Goal: Task Accomplishment & Management: Use online tool/utility

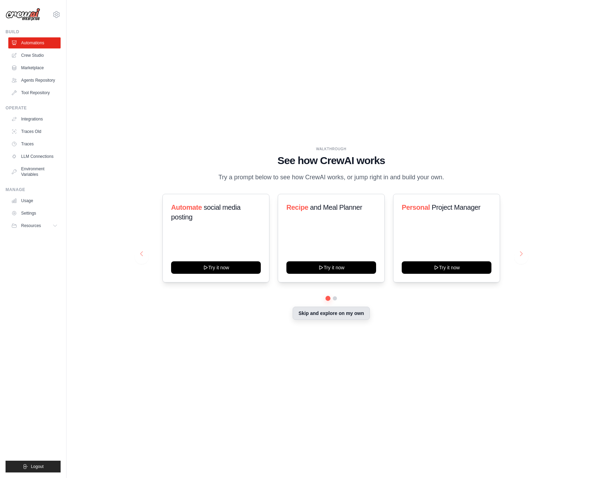
click at [330, 316] on button "Skip and explore on my own" at bounding box center [331, 313] width 77 height 13
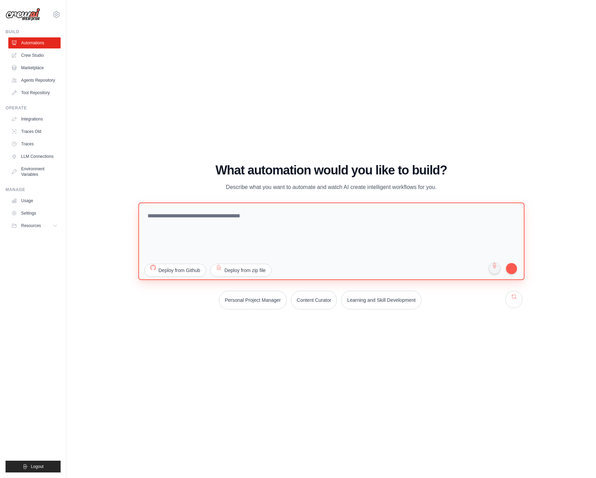
click at [235, 234] on textarea at bounding box center [331, 241] width 386 height 78
click at [427, 248] on textarea "**********" at bounding box center [331, 241] width 386 height 78
type textarea "**********"
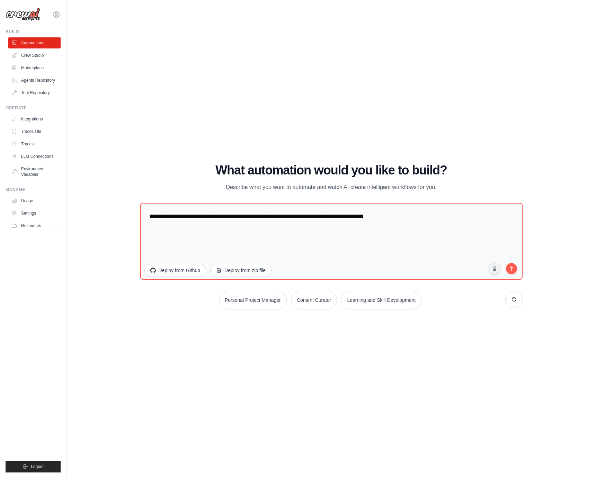
click at [552, 246] on div "WALKTHROUGH See how [PERSON_NAME] works Try a prompt below to see how [PERSON_N…" at bounding box center [332, 239] width 508 height 465
click at [510, 272] on button "submit" at bounding box center [512, 269] width 14 height 14
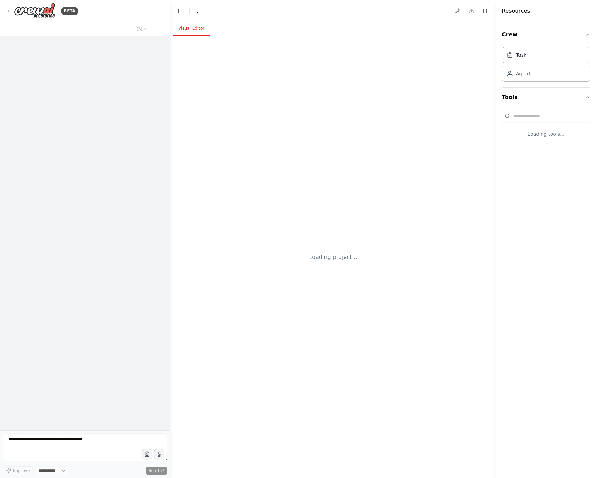
select select "****"
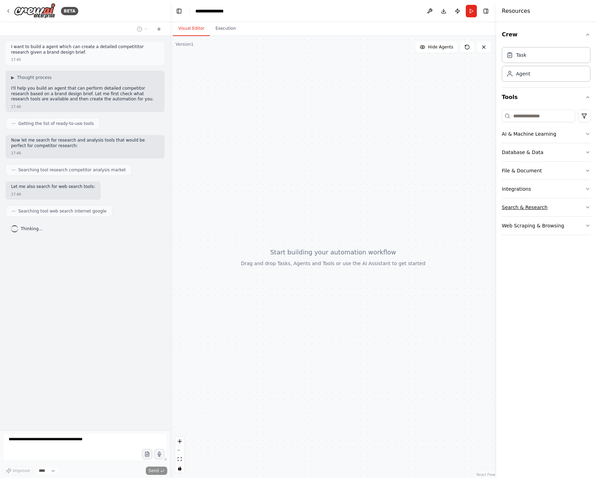
click at [588, 208] on icon "button" at bounding box center [588, 207] width 3 height 1
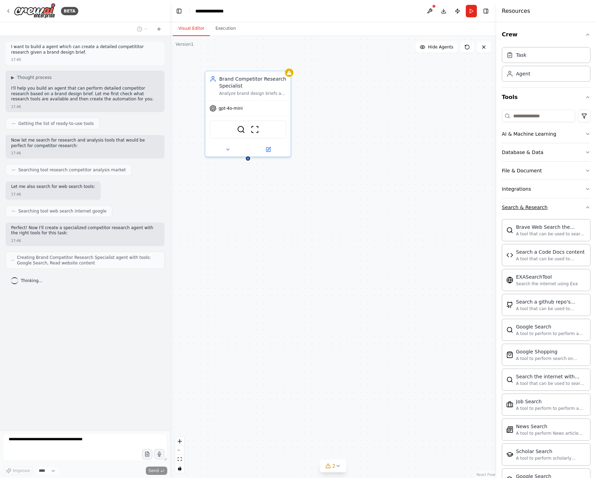
click at [588, 208] on div "Crew Task Agent Tools AI & Machine Learning Database & Data File & Document Int…" at bounding box center [547, 250] width 100 height 456
click at [585, 207] on icon "button" at bounding box center [588, 208] width 6 height 6
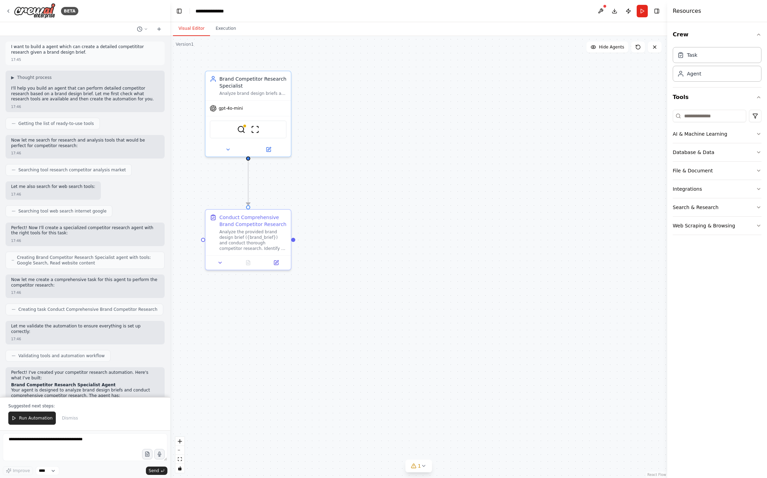
scroll to position [168, 0]
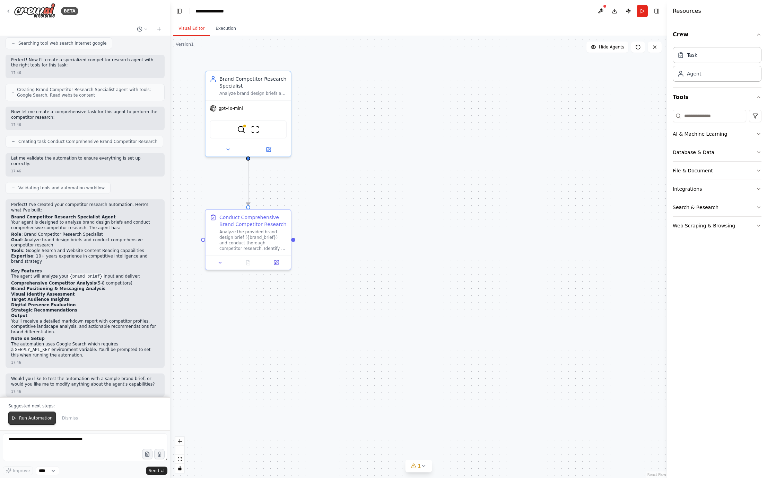
click at [28, 420] on span "Run Automation" at bounding box center [36, 419] width 34 height 6
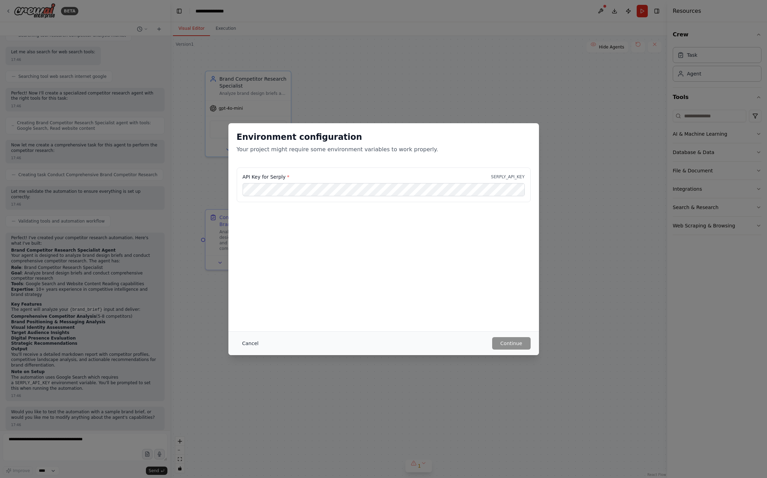
click at [257, 344] on button "Cancel" at bounding box center [250, 343] width 27 height 12
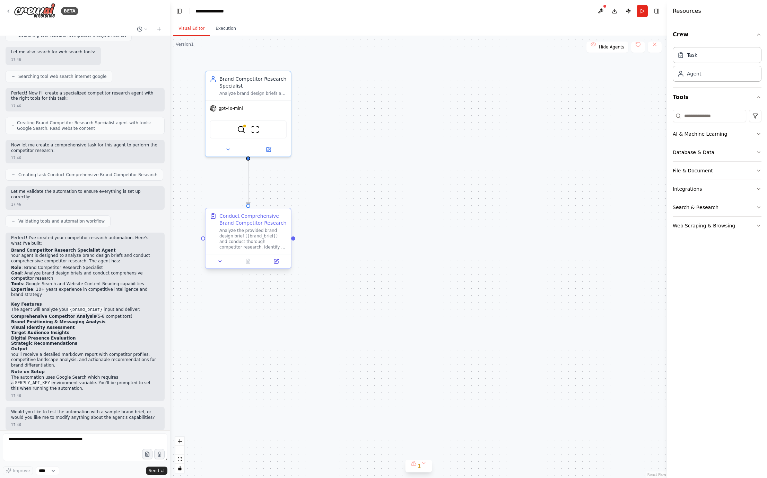
click at [266, 229] on div "Analyze the provided brand design brief ({brand_brief}) and conduct thorough co…" at bounding box center [252, 239] width 67 height 22
click at [277, 265] on button at bounding box center [276, 261] width 24 height 8
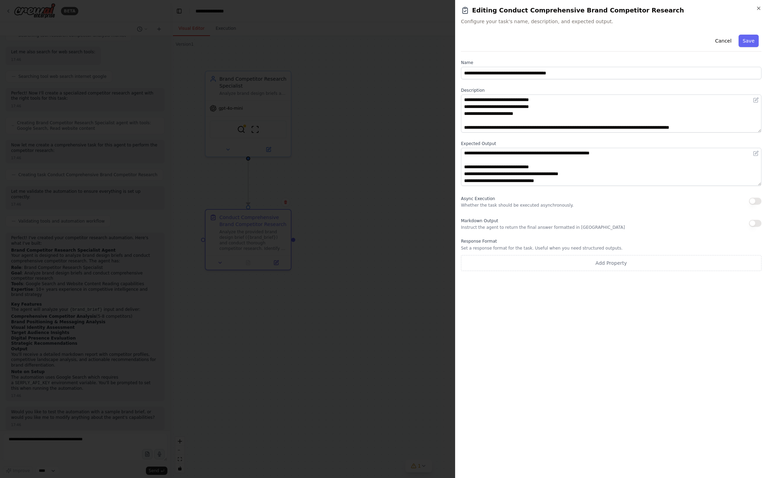
scroll to position [0, 0]
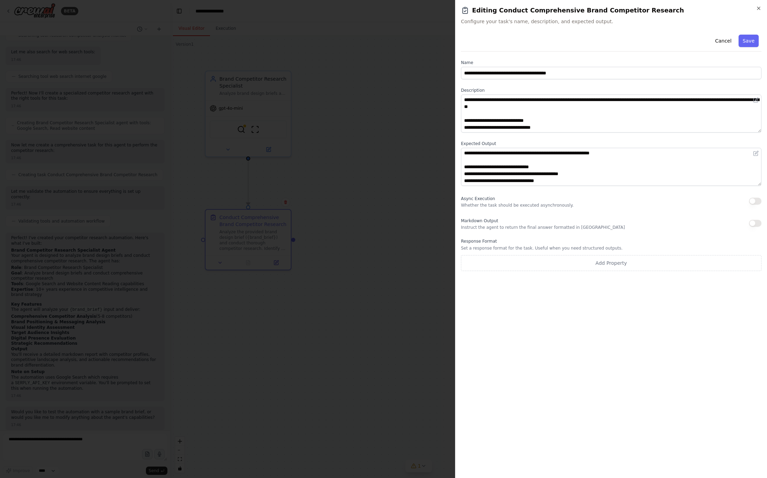
click at [423, 157] on div at bounding box center [383, 239] width 767 height 478
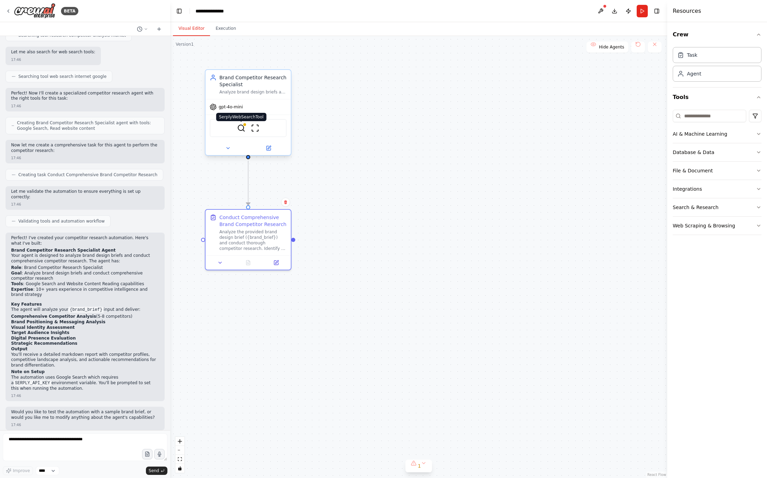
click at [241, 130] on img at bounding box center [241, 128] width 8 height 8
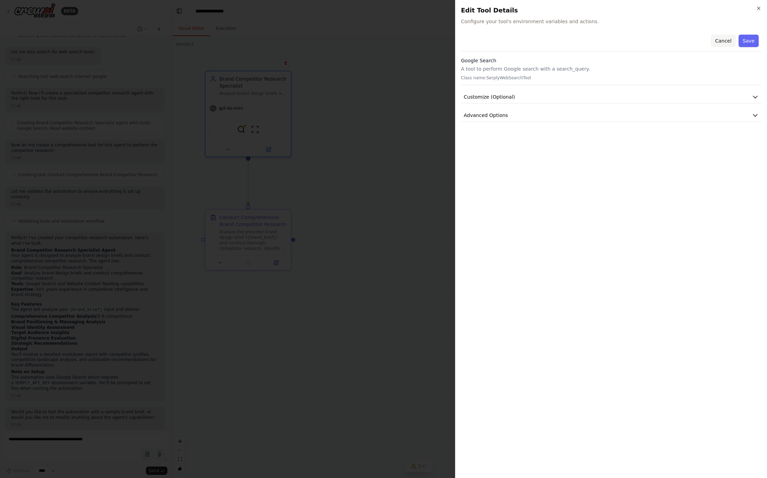
click at [596, 40] on button "Cancel" at bounding box center [723, 41] width 25 height 12
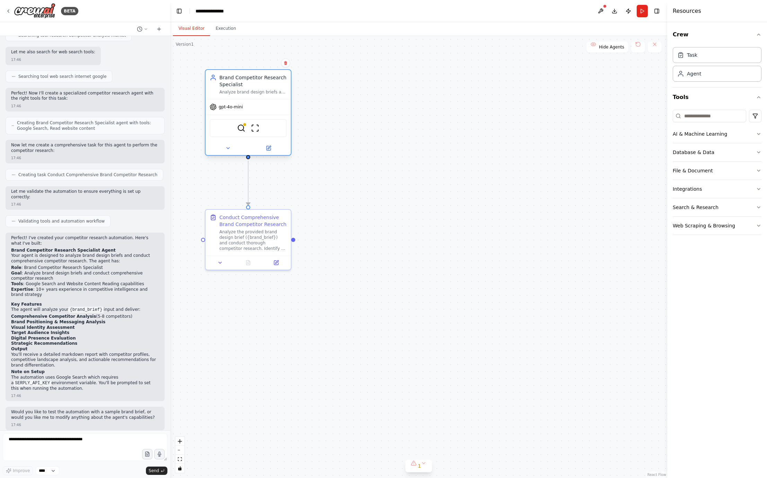
click at [274, 100] on div "gpt-4o-mini" at bounding box center [247, 106] width 85 height 15
click at [274, 123] on div "SerplyWebSearchTool ScrapeWebsiteTool" at bounding box center [248, 128] width 77 height 18
click at [276, 133] on div "SerplyWebSearchTool ScrapeWebsiteTool" at bounding box center [248, 128] width 77 height 18
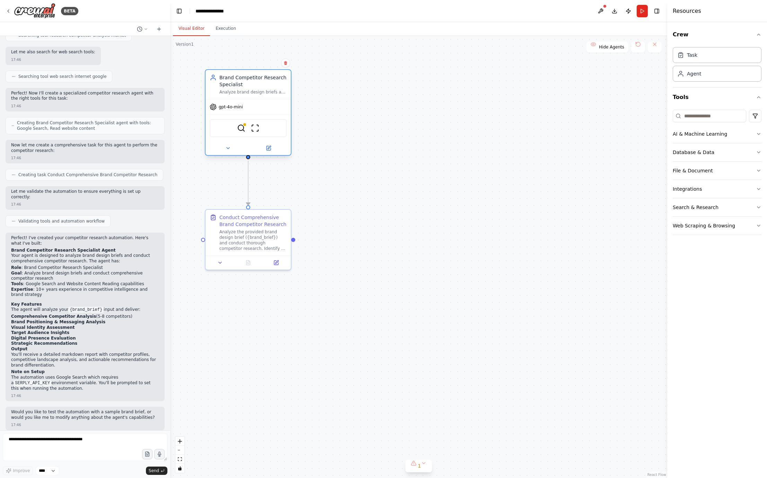
click at [276, 133] on div "SerplyWebSearchTool ScrapeWebsiteTool" at bounding box center [248, 128] width 77 height 18
click at [229, 147] on icon at bounding box center [228, 149] width 6 height 6
click at [229, 148] on icon at bounding box center [228, 149] width 6 height 6
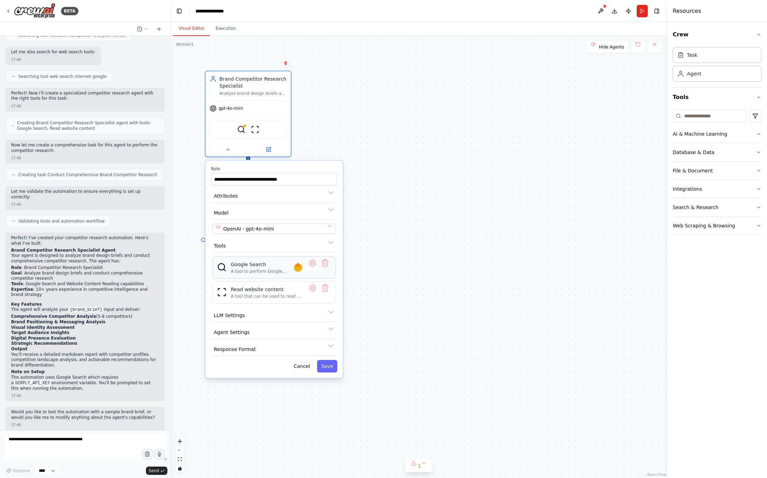
click at [245, 270] on div "A tool to perform Google search with a search_query." at bounding box center [262, 272] width 63 height 6
click at [313, 264] on button at bounding box center [312, 267] width 12 height 12
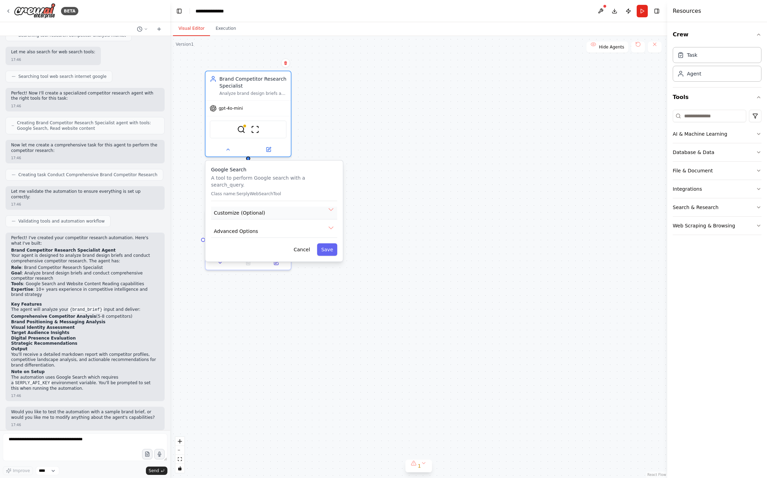
click at [253, 210] on span "Customize (Optional)" at bounding box center [239, 213] width 51 height 7
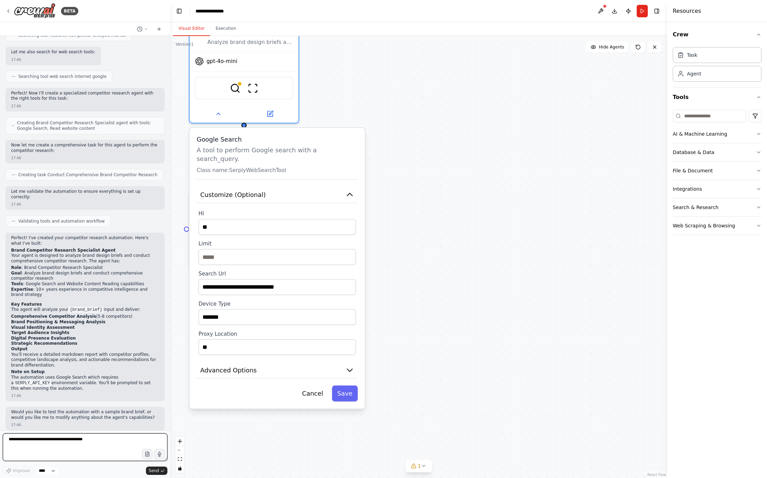
click at [73, 441] on textarea at bounding box center [85, 448] width 165 height 28
type textarea "**********"
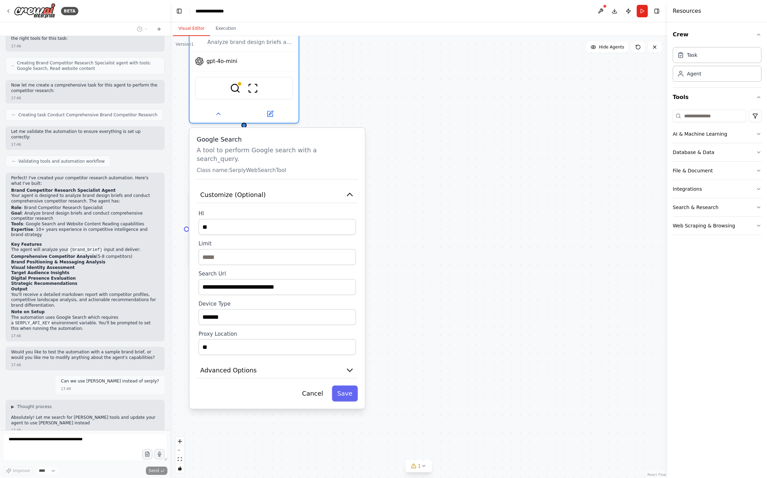
scroll to position [235, 0]
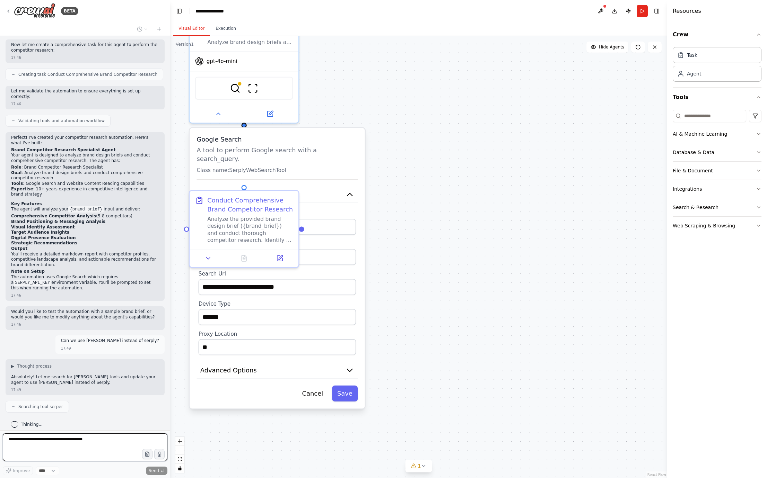
click at [460, 311] on div ".deletable-edge-delete-btn { width: 20px; height: 20px; border: 0px solid #ffff…" at bounding box center [418, 257] width 497 height 442
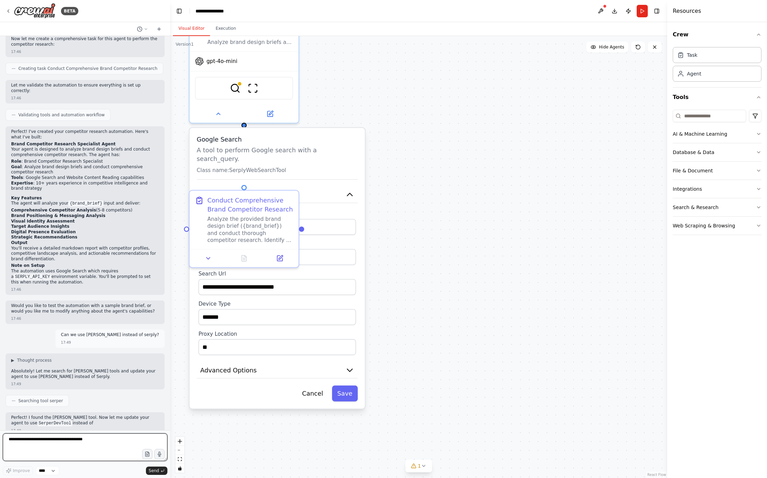
scroll to position [247, 0]
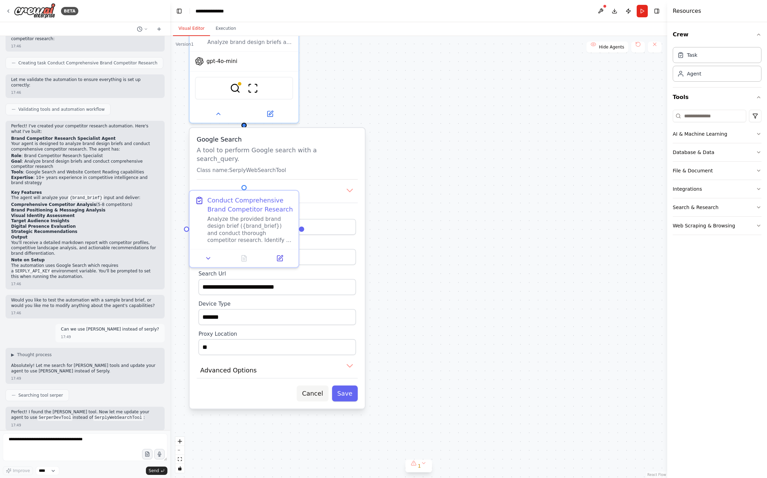
click at [320, 386] on button "Cancel" at bounding box center [313, 394] width 32 height 16
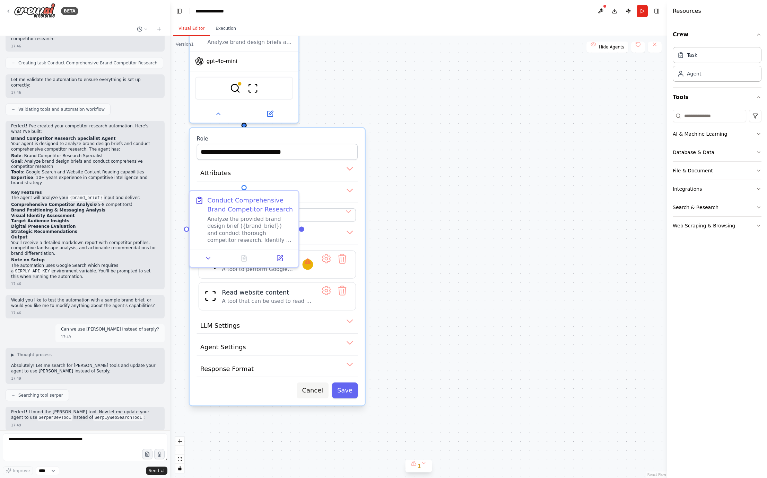
click at [316, 392] on button "Cancel" at bounding box center [313, 391] width 32 height 16
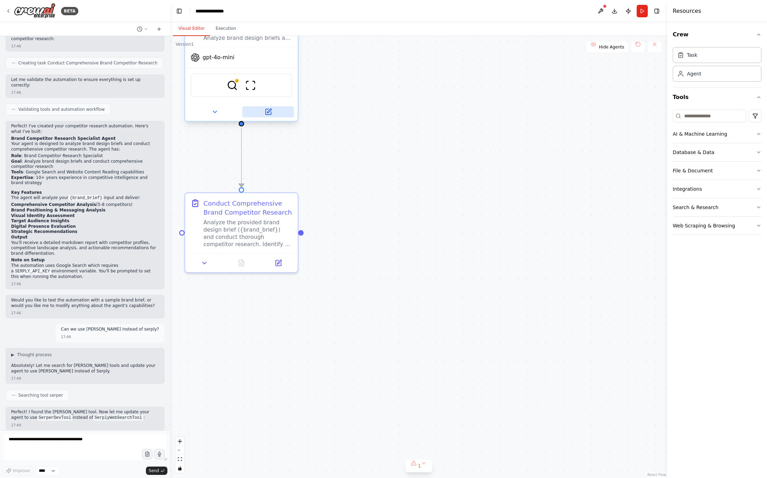
click at [271, 112] on icon at bounding box center [268, 112] width 6 height 6
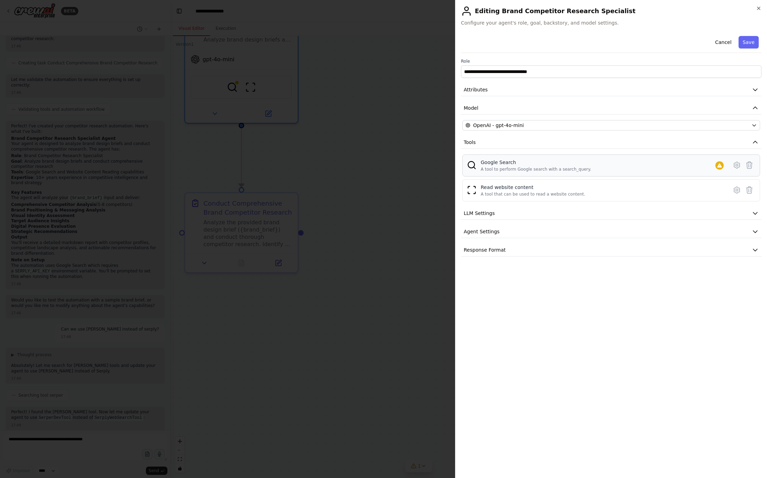
click at [565, 167] on div "A tool to perform Google search with a search_query." at bounding box center [536, 170] width 111 height 6
click at [596, 164] on icon at bounding box center [736, 165] width 8 height 8
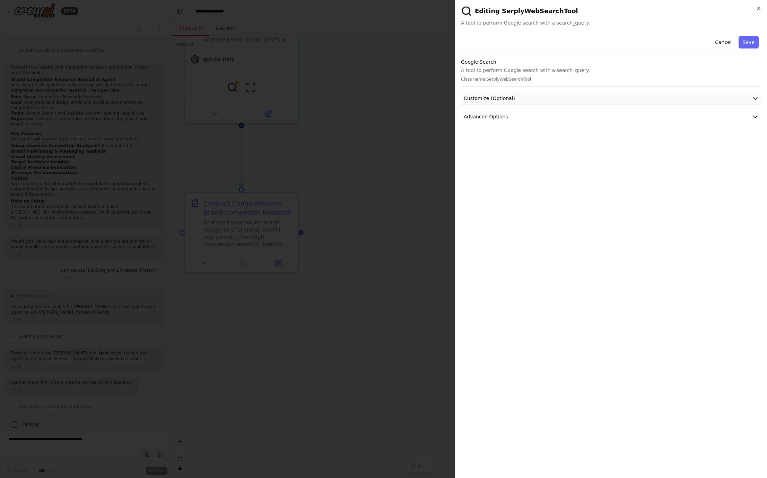
click at [466, 96] on span "Customize (Optional)" at bounding box center [489, 98] width 51 height 7
click at [465, 109] on div "Cancel Save Google Search A tool to perform Google search with a search_query. …" at bounding box center [611, 78] width 300 height 90
click at [472, 121] on button "Advanced Options" at bounding box center [611, 117] width 300 height 13
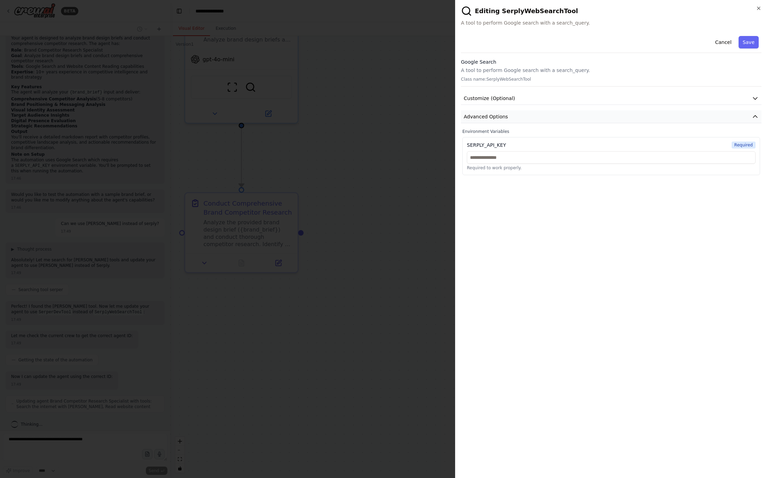
scroll to position [394, 0]
click at [491, 160] on input "text" at bounding box center [611, 157] width 289 height 12
paste input "**********"
type input "**********"
click at [404, 192] on div at bounding box center [383, 239] width 767 height 478
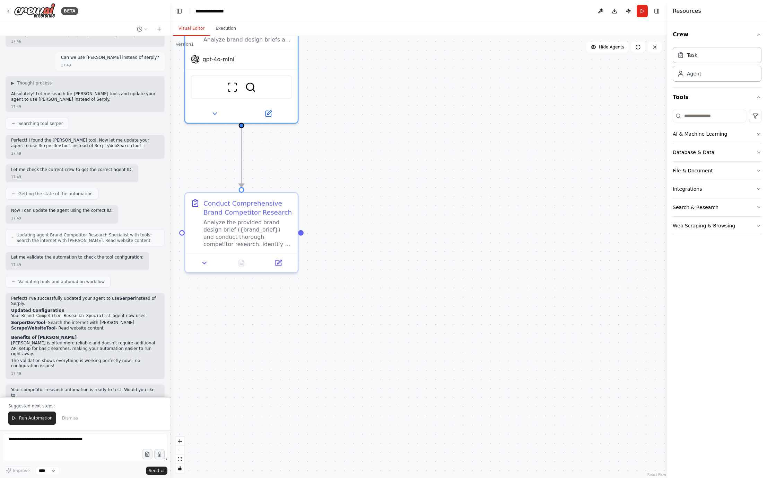
scroll to position [524, 0]
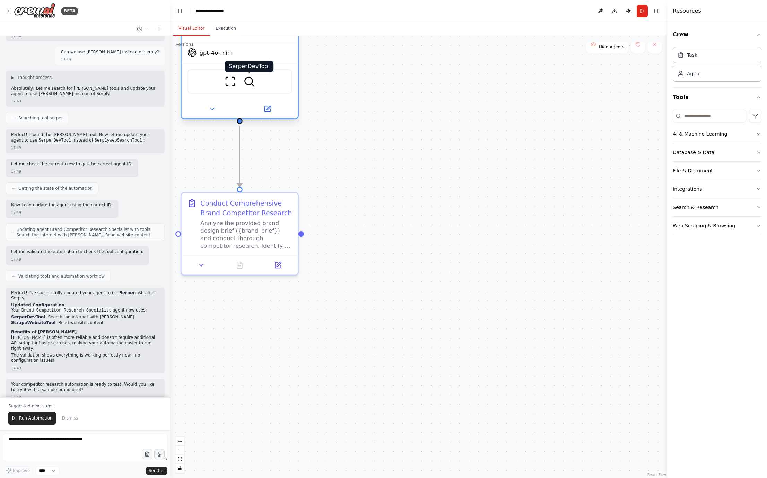
click at [250, 84] on img at bounding box center [249, 81] width 11 height 11
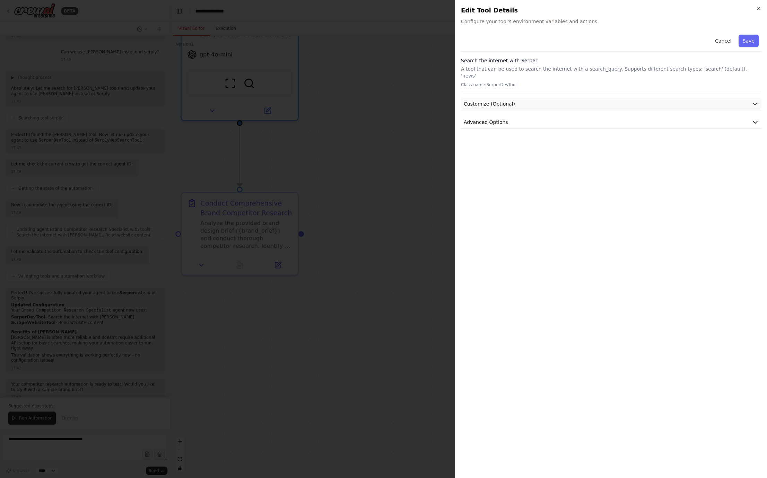
click at [513, 98] on button "Customize (Optional)" at bounding box center [611, 104] width 300 height 13
click at [499, 119] on span "Advanced Options" at bounding box center [486, 122] width 44 height 7
click at [504, 158] on input "text" at bounding box center [611, 163] width 289 height 12
paste input "**********"
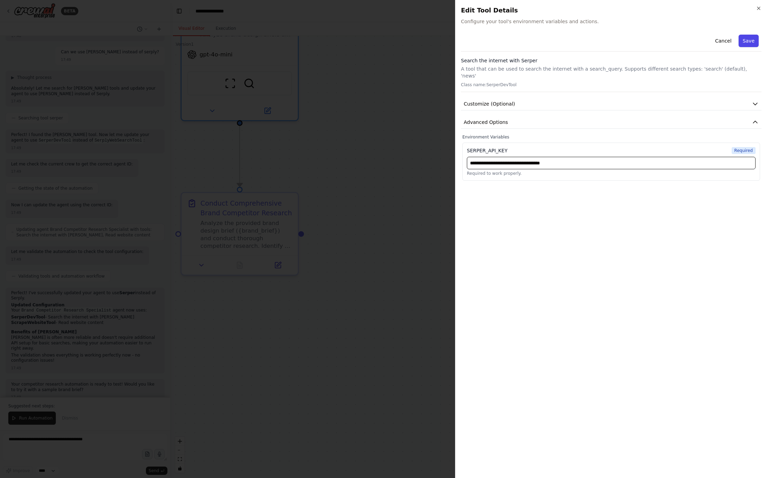
type input "**********"
click at [596, 44] on button "Save" at bounding box center [748, 41] width 20 height 12
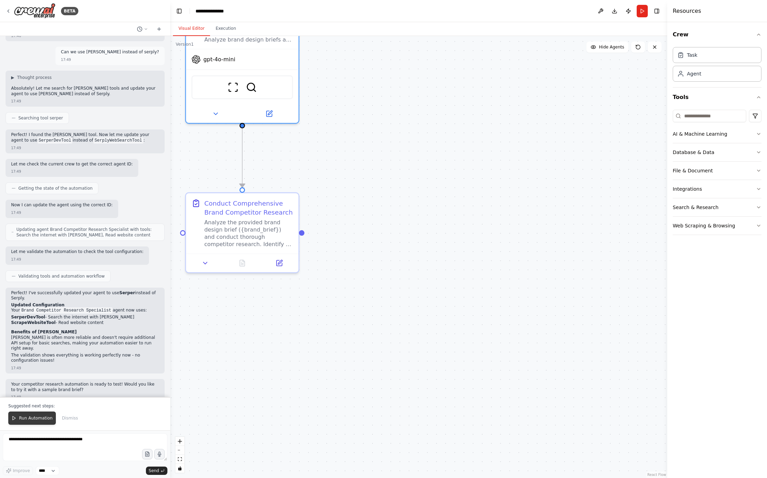
click at [37, 420] on span "Run Automation" at bounding box center [36, 419] width 34 height 6
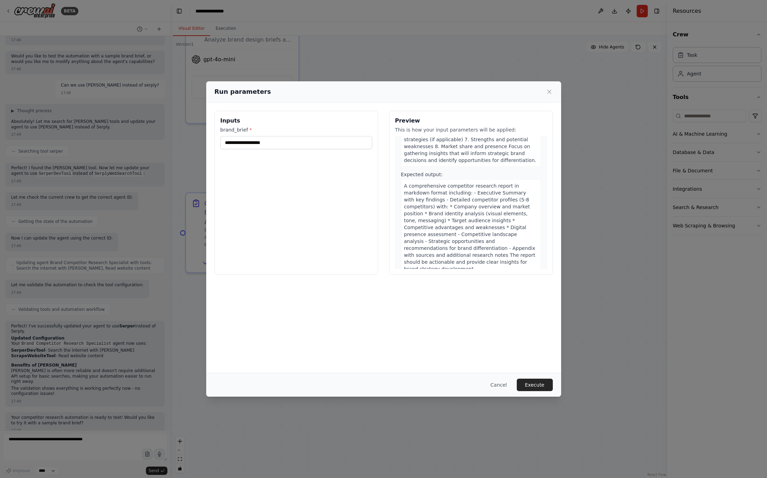
scroll to position [0, 0]
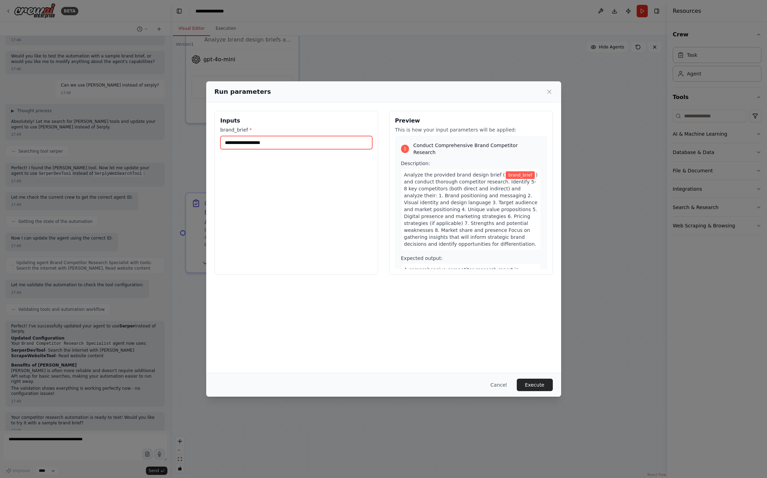
click at [239, 144] on input "brand_brief *" at bounding box center [296, 142] width 152 height 13
paste input "**********"
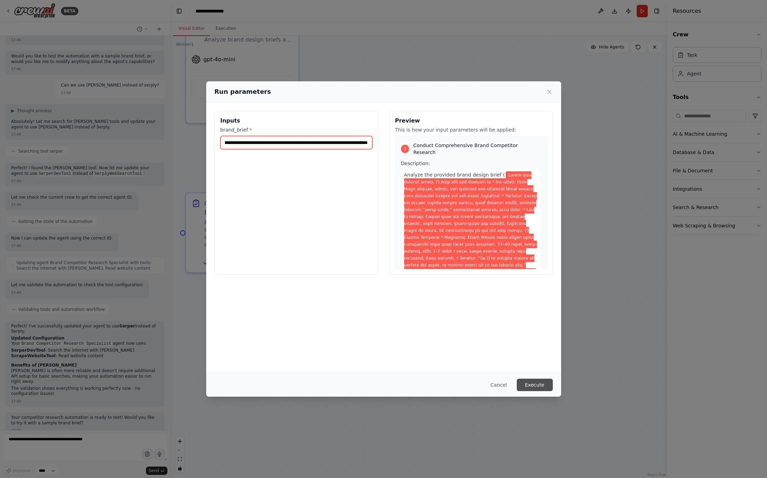
type input "**********"
click at [531, 384] on button "Execute" at bounding box center [535, 385] width 36 height 12
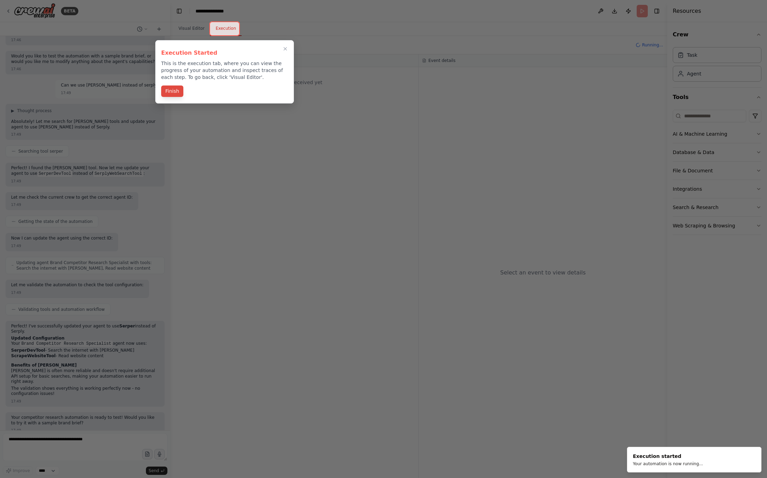
click at [174, 93] on button "Finish" at bounding box center [172, 91] width 22 height 11
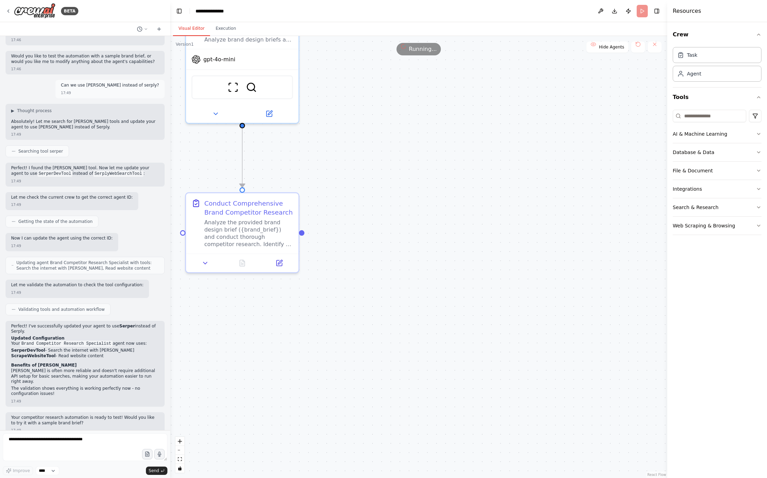
click at [193, 32] on button "Visual Editor" at bounding box center [191, 28] width 37 height 15
click at [231, 28] on button "Execution" at bounding box center [226, 28] width 32 height 15
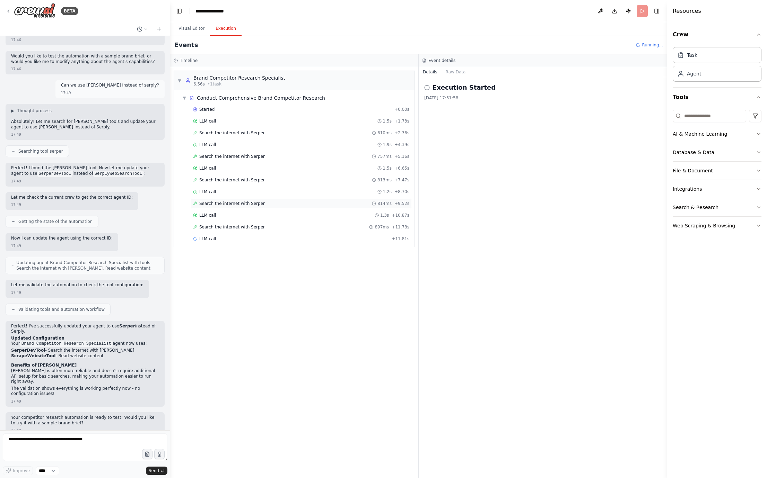
click at [240, 207] on div "Search the internet with Serper 814ms + 9.52s" at bounding box center [301, 204] width 221 height 10
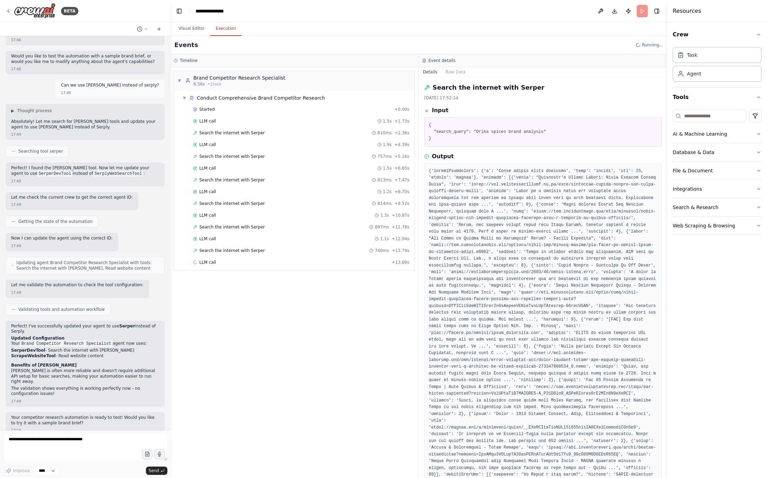
scroll to position [186, 0]
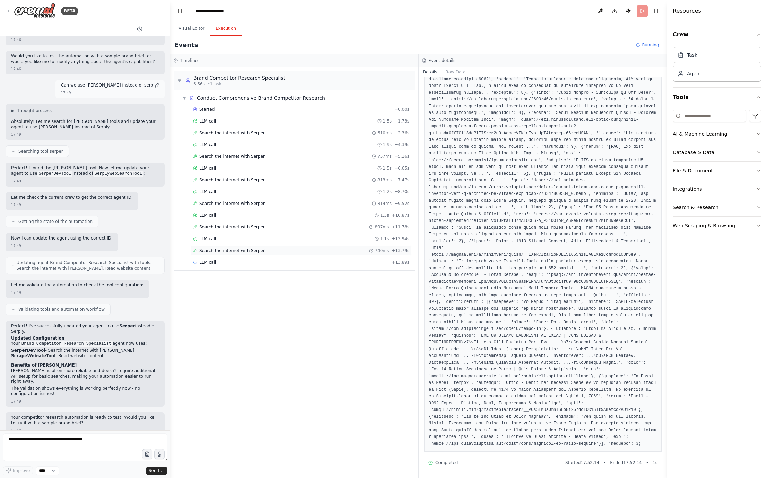
click at [233, 246] on div "Search the internet with Serper 740ms + 13.79s" at bounding box center [301, 251] width 221 height 10
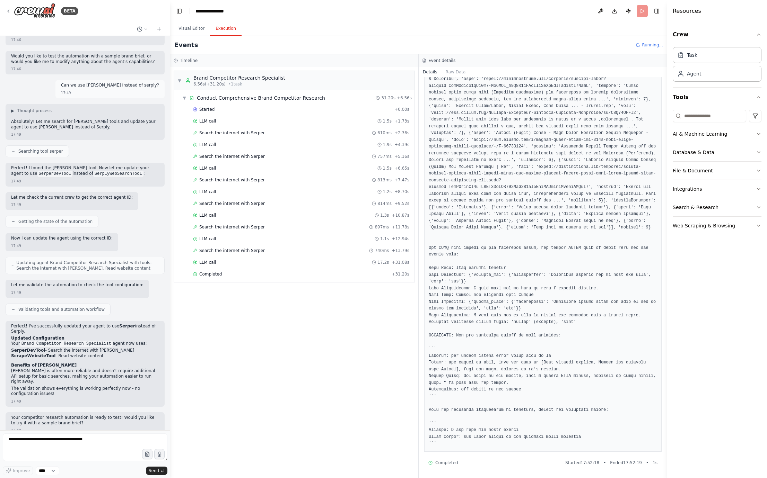
scroll to position [524, 0]
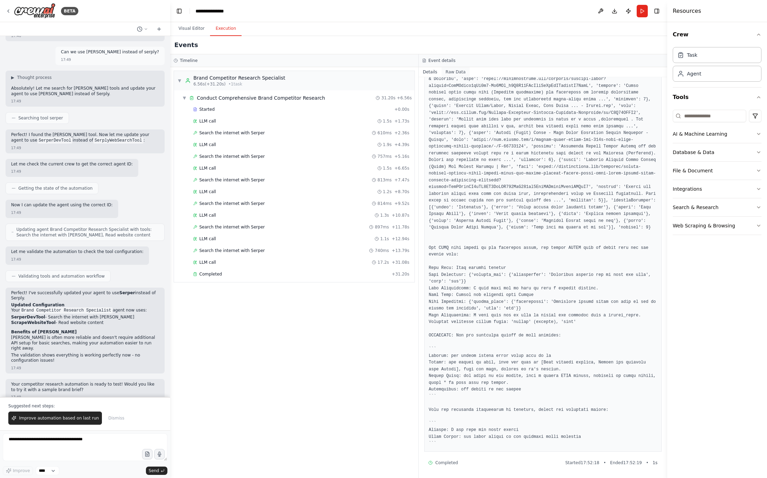
click at [450, 69] on button "Raw Data" at bounding box center [455, 72] width 28 height 10
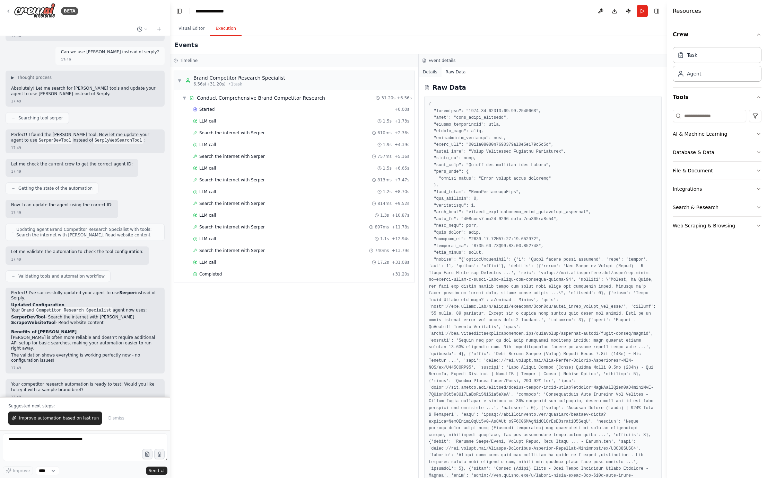
click at [432, 73] on button "Details" at bounding box center [430, 72] width 23 height 10
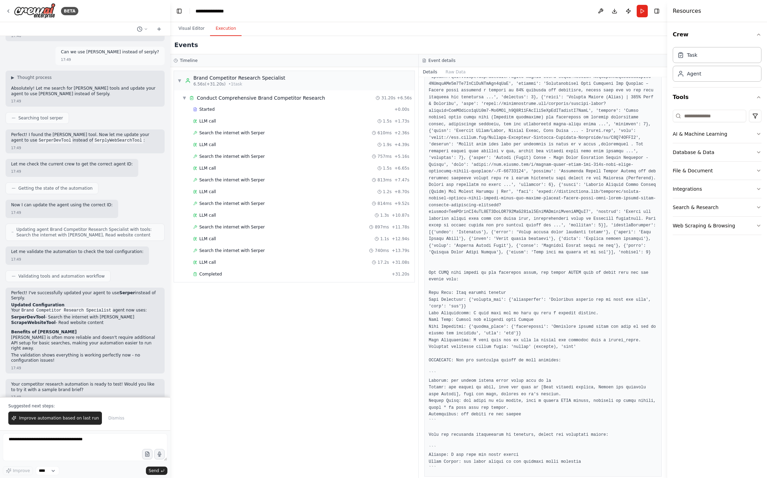
scroll to position [261, 0]
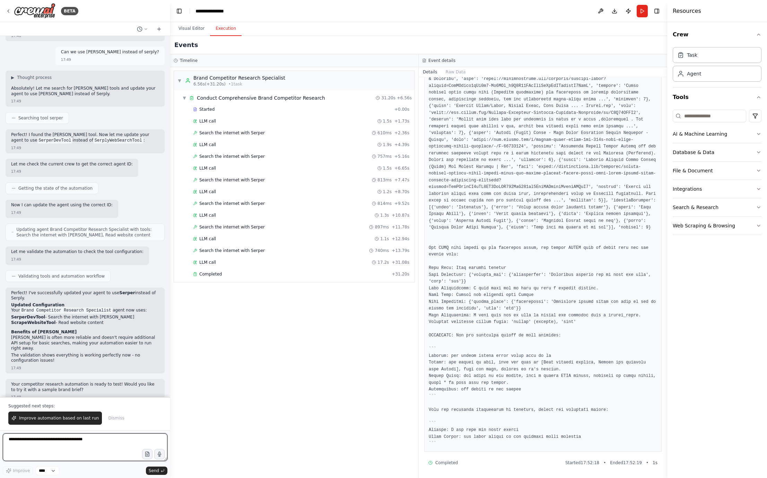
click at [79, 448] on textarea at bounding box center [85, 448] width 165 height 28
click at [210, 141] on div "LLM call 1.9s + 4.39s" at bounding box center [301, 145] width 221 height 10
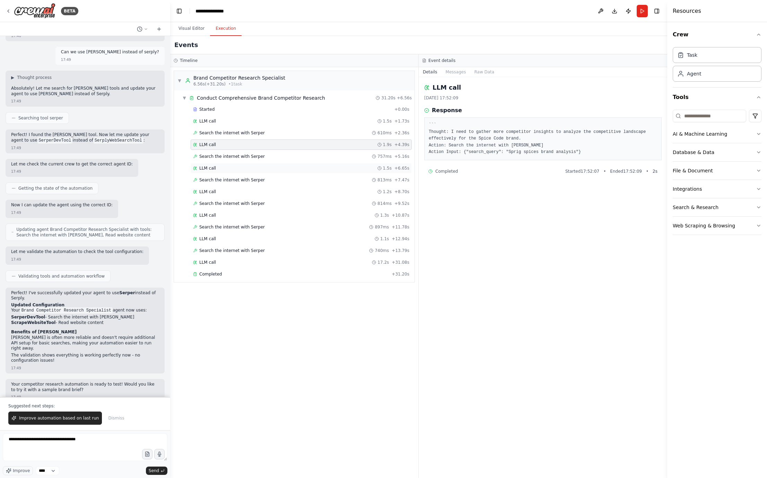
click at [216, 166] on div "LLM call 1.5s + 6.65s" at bounding box center [301, 169] width 216 height 6
click at [207, 120] on span "LLM call" at bounding box center [207, 121] width 17 height 6
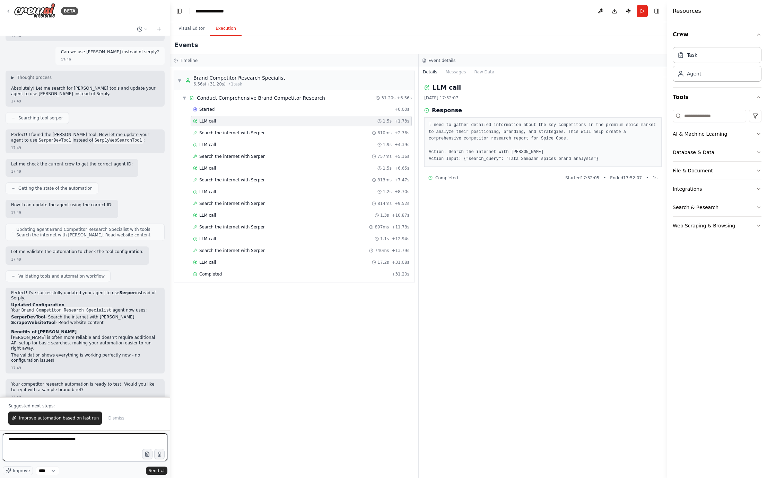
click at [87, 446] on textarea "**********" at bounding box center [85, 448] width 165 height 28
click at [78, 444] on textarea "**********" at bounding box center [85, 448] width 165 height 28
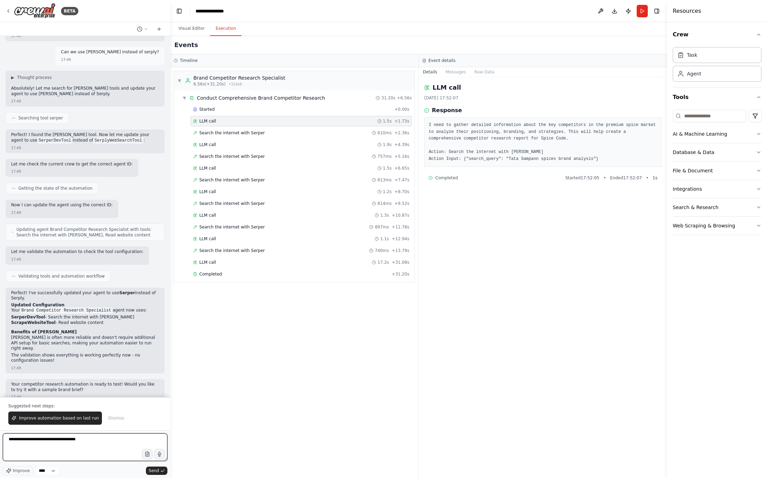
click at [78, 444] on textarea "**********" at bounding box center [85, 448] width 165 height 28
type textarea "**********"
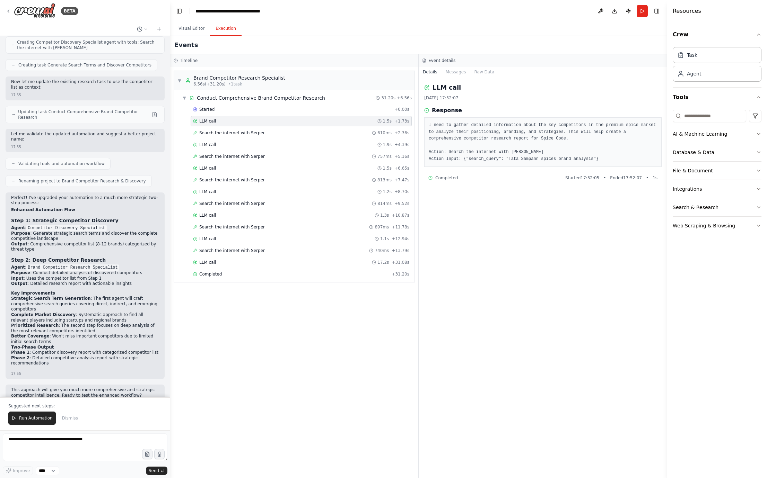
scroll to position [989, 0]
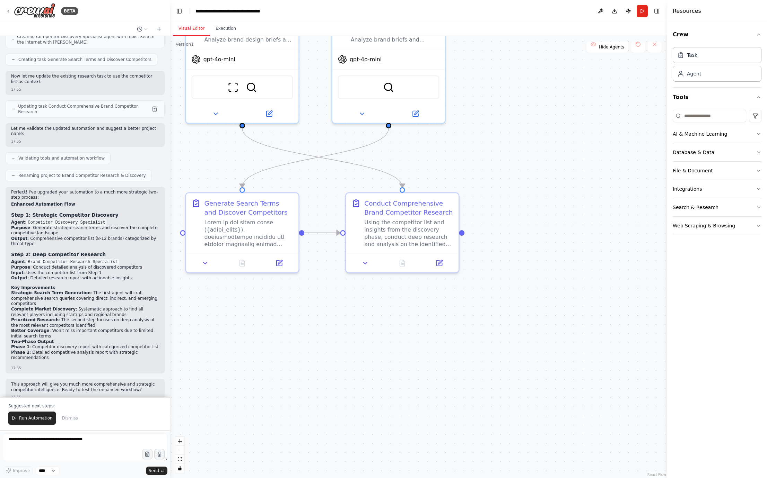
click at [191, 32] on button "Visual Editor" at bounding box center [191, 28] width 37 height 15
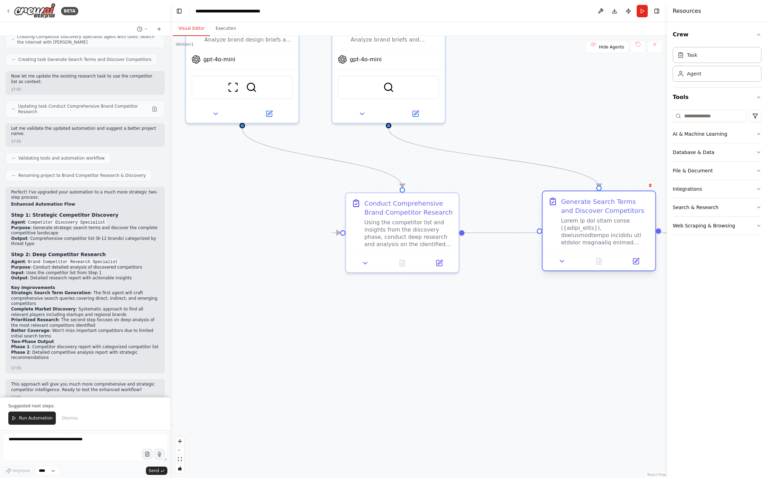
drag, startPoint x: 257, startPoint y: 235, endPoint x: 616, endPoint y: 236, distance: 359.0
click at [596, 236] on div at bounding box center [605, 231] width 89 height 29
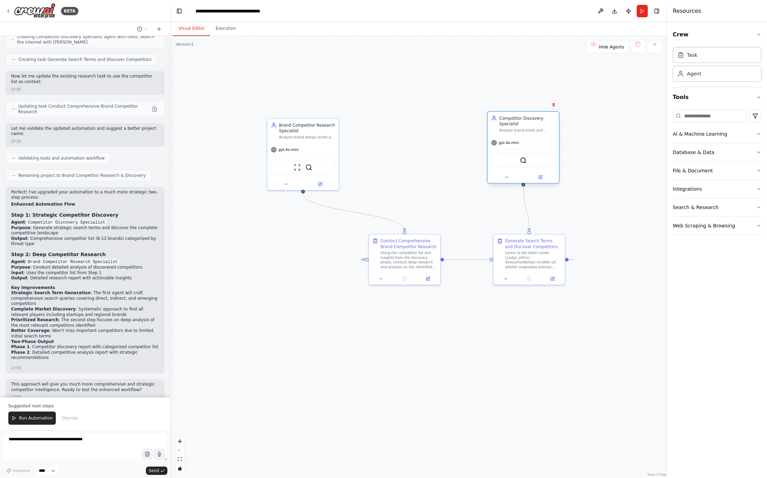
drag, startPoint x: 390, startPoint y: 154, endPoint x: 520, endPoint y: 147, distance: 129.4
click at [520, 147] on div "gpt-4o-mini" at bounding box center [523, 143] width 71 height 13
drag, startPoint x: 283, startPoint y: 158, endPoint x: 381, endPoint y: 156, distance: 98.1
click at [381, 156] on div "ScrapeWebsiteTool SerperDevTool" at bounding box center [401, 160] width 71 height 22
click at [443, 194] on div ".deletable-edge-delete-btn { width: 20px; height: 20px; border: 0px solid #ffff…" at bounding box center [418, 257] width 497 height 442
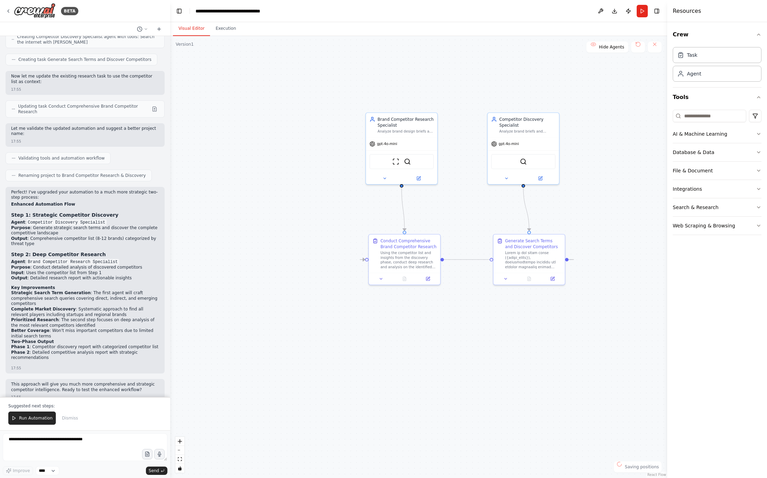
click at [428, 219] on div ".deletable-edge-delete-btn { width: 20px; height: 20px; border: 0px solid #ffff…" at bounding box center [418, 257] width 497 height 442
click at [76, 444] on textarea at bounding box center [85, 448] width 165 height 28
type textarea "*"
type textarea "**********"
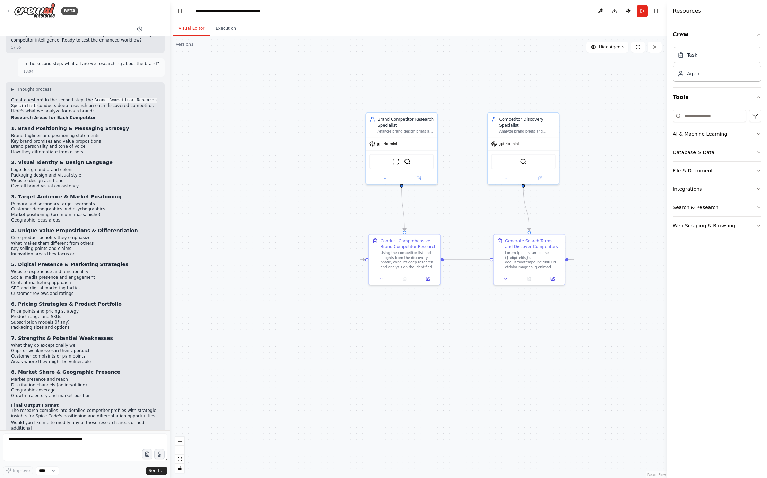
scroll to position [1344, 0]
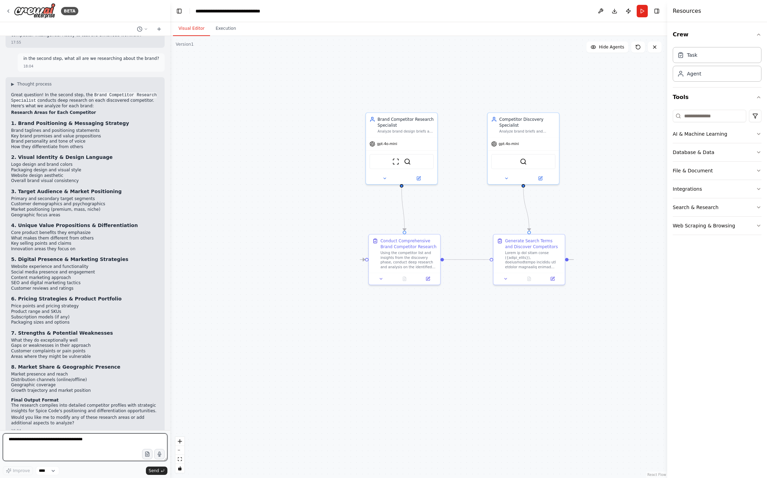
click at [74, 448] on textarea at bounding box center [85, 448] width 165 height 28
type textarea "**********"
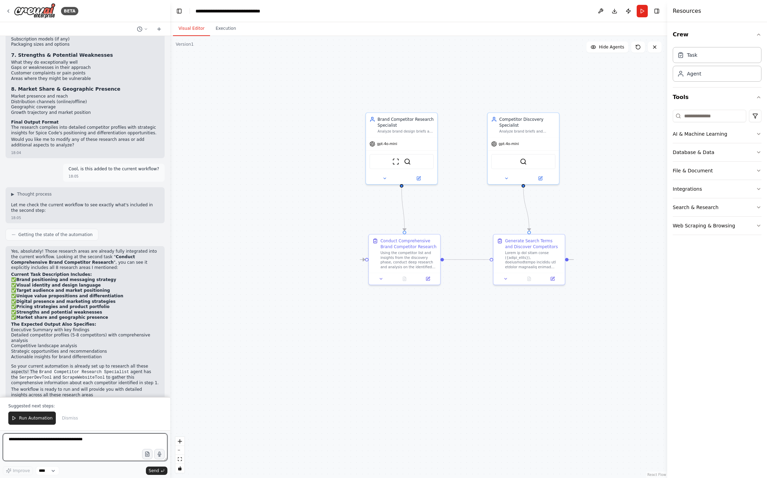
scroll to position [1627, 0]
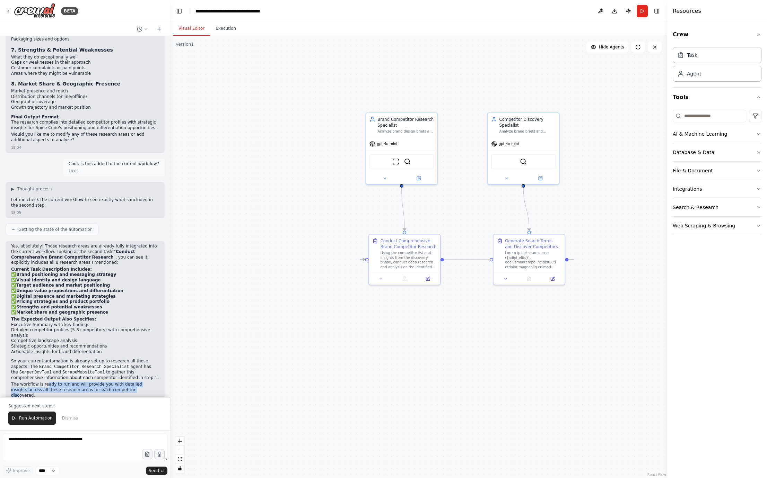
drag, startPoint x: 46, startPoint y: 374, endPoint x: 121, endPoint y: 380, distance: 75.1
click at [120, 382] on p "The workflow is ready to run and will provide you with detailed insights across…" at bounding box center [85, 390] width 148 height 16
click at [122, 382] on p "The workflow is ready to run and will provide you with detailed insights across…" at bounding box center [85, 390] width 148 height 16
click at [41, 417] on span "Run Automation" at bounding box center [36, 419] width 34 height 6
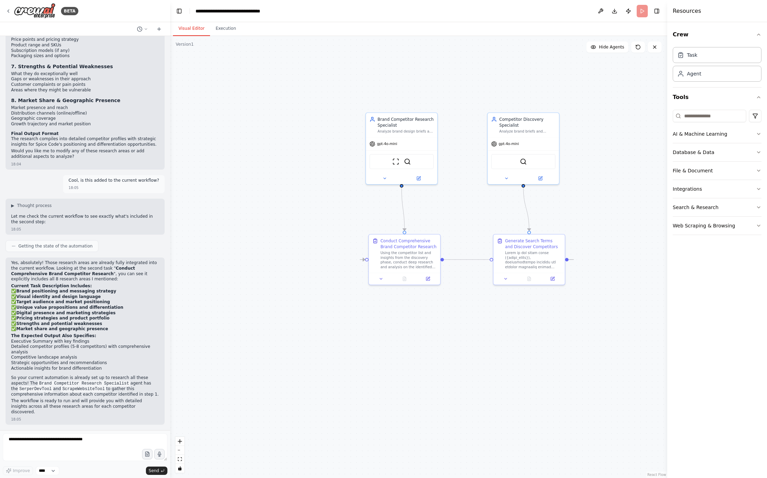
scroll to position [1594, 0]
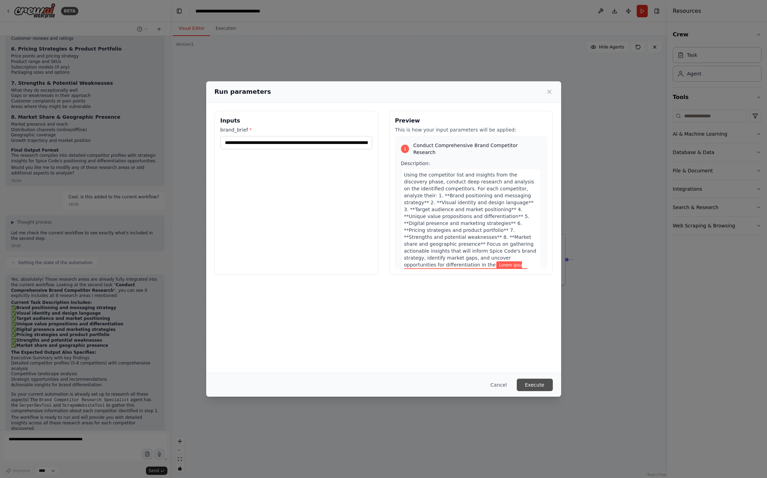
click at [538, 387] on button "Execute" at bounding box center [535, 385] width 36 height 12
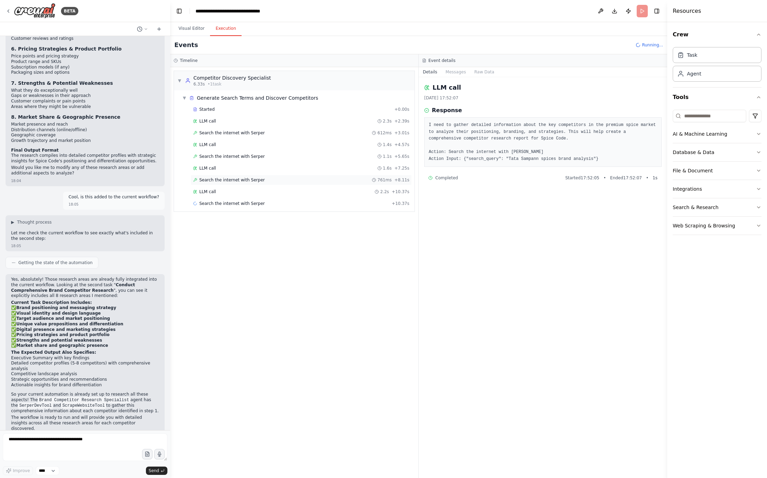
click at [244, 177] on span "Search the internet with Serper" at bounding box center [231, 180] width 65 height 6
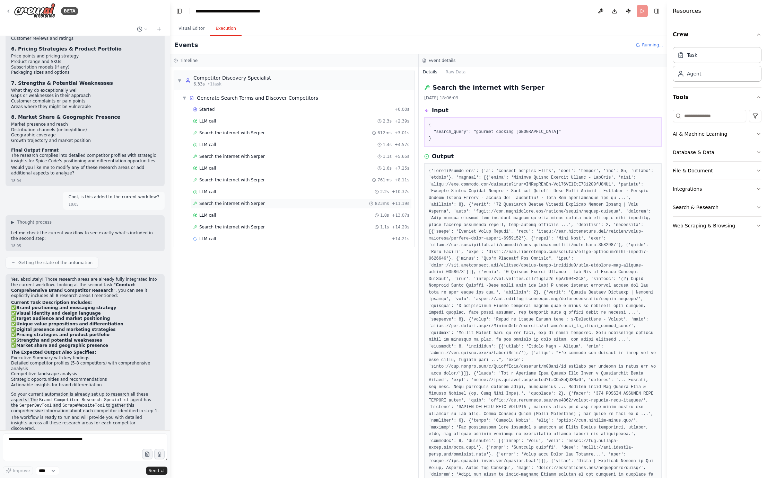
click at [244, 200] on div "Search the internet with Serper 823ms + 11.19s" at bounding box center [301, 204] width 221 height 10
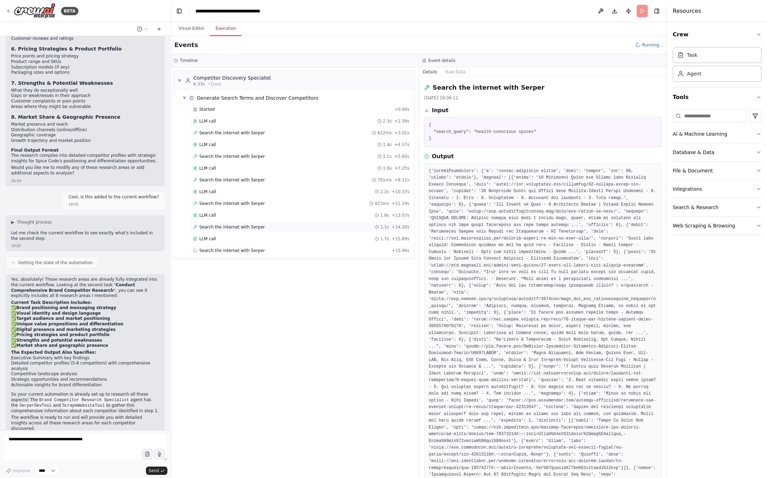
click at [245, 231] on div "Search the internet with Serper 1.1s + 14.20s" at bounding box center [301, 227] width 221 height 10
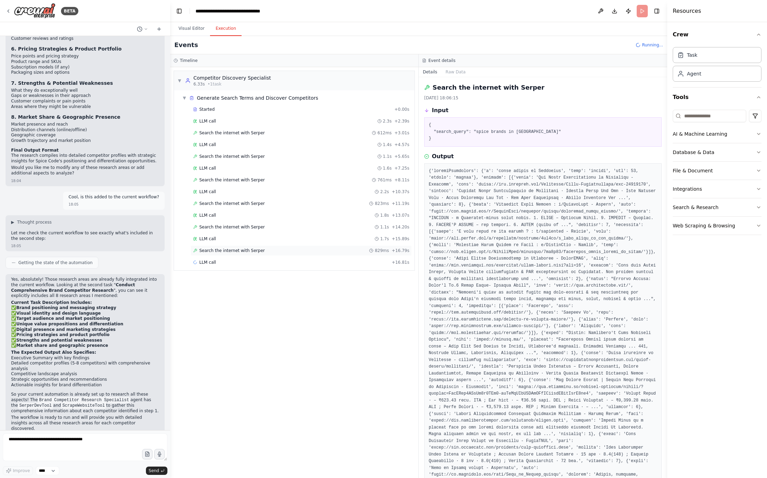
click at [252, 251] on span "Search the internet with Serper" at bounding box center [231, 251] width 65 height 6
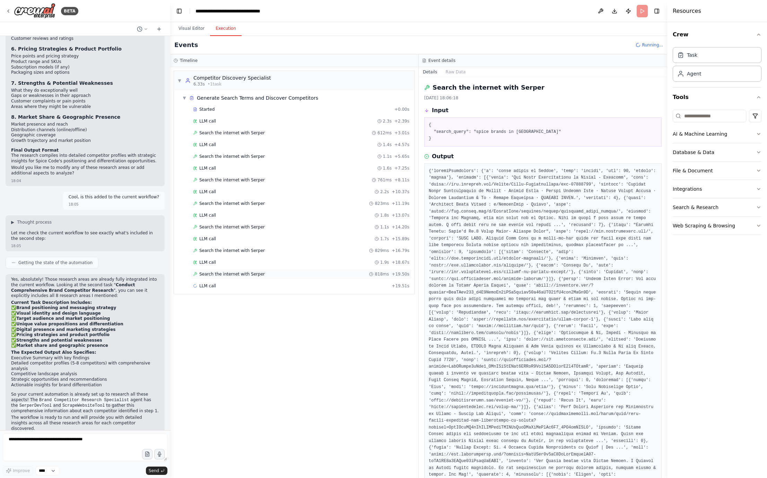
click at [256, 275] on span "Search the internet with Serper" at bounding box center [231, 275] width 65 height 6
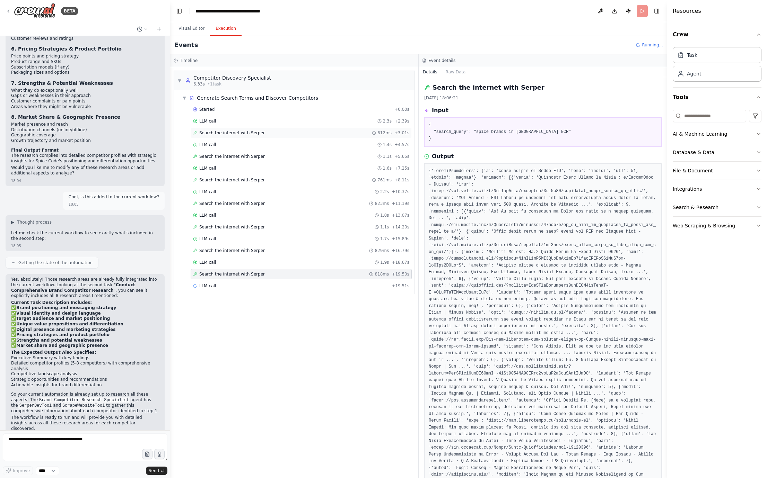
click at [237, 131] on span "Search the internet with Serper" at bounding box center [231, 133] width 65 height 6
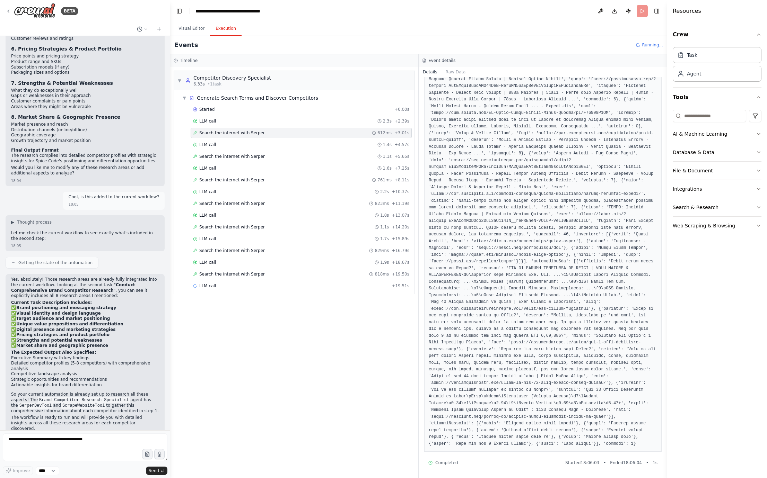
scroll to position [0, 0]
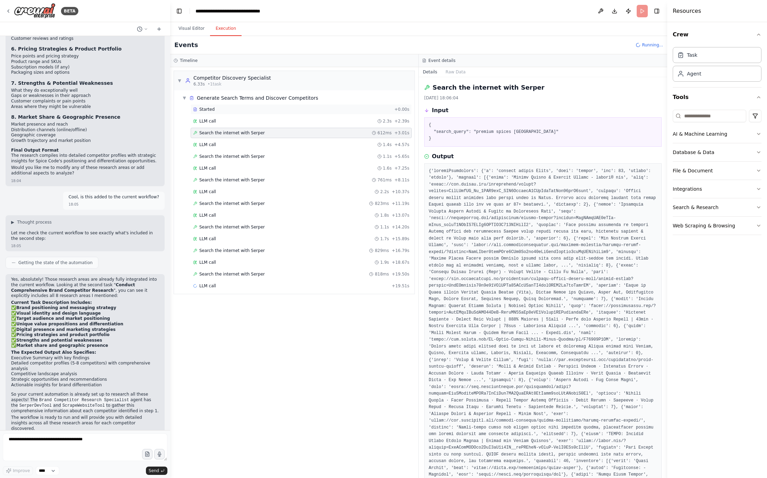
click at [228, 109] on div "Started" at bounding box center [292, 110] width 199 height 6
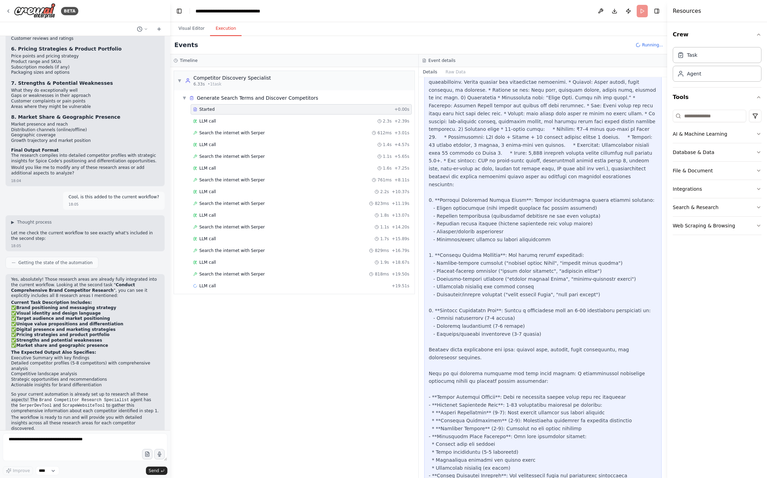
scroll to position [475, 0]
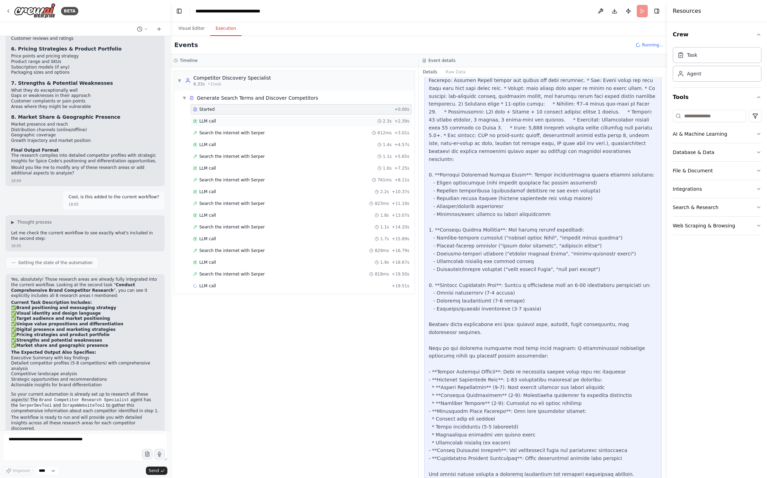
click at [291, 125] on div "LLM call 2.3s + 2.39s" at bounding box center [301, 121] width 221 height 10
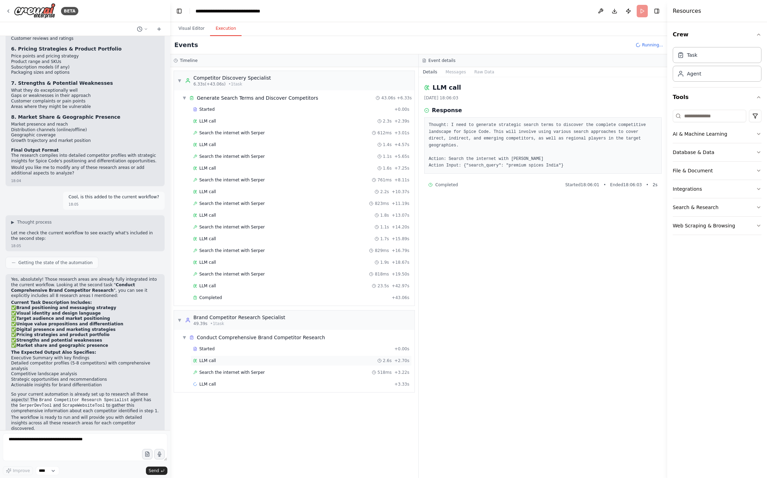
click at [308, 356] on div "LLM call 2.6s + 2.70s" at bounding box center [301, 361] width 221 height 10
click at [311, 397] on div "Read website content 1.3s + 6.54s" at bounding box center [301, 397] width 216 height 6
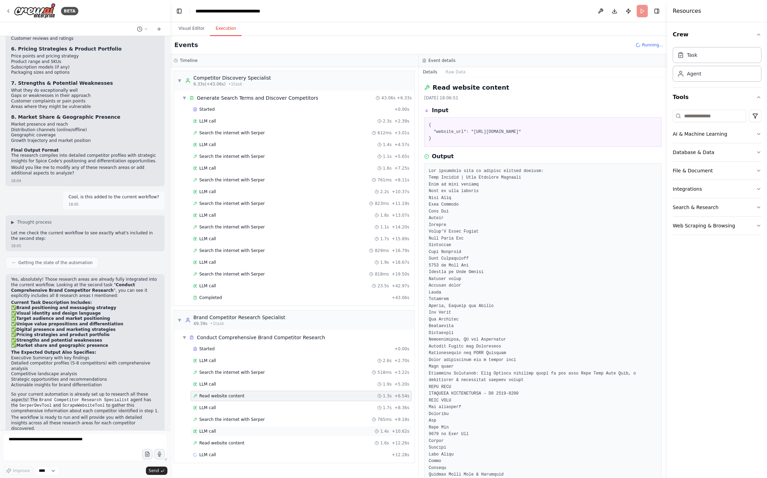
click at [309, 427] on div "LLM call 1.4s + 10.62s" at bounding box center [301, 432] width 221 height 10
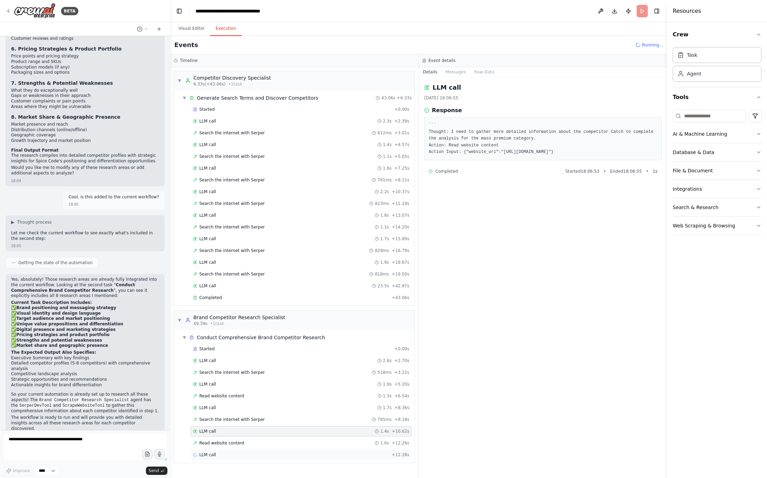
click at [311, 459] on div "LLM call + 12.28s" at bounding box center [301, 455] width 221 height 10
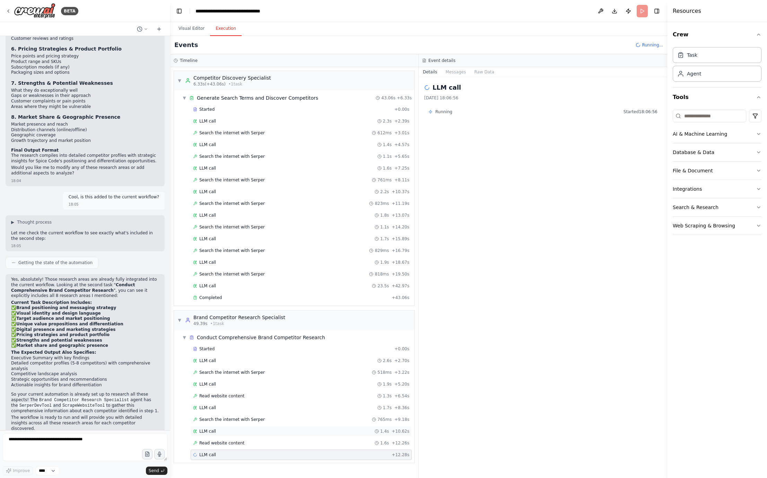
click at [311, 432] on div "LLM call 1.4s + 10.62s" at bounding box center [301, 432] width 216 height 6
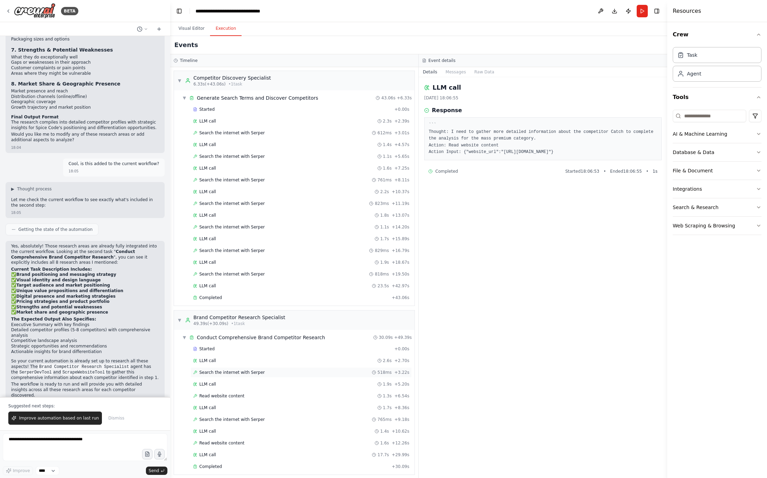
scroll to position [5, 0]
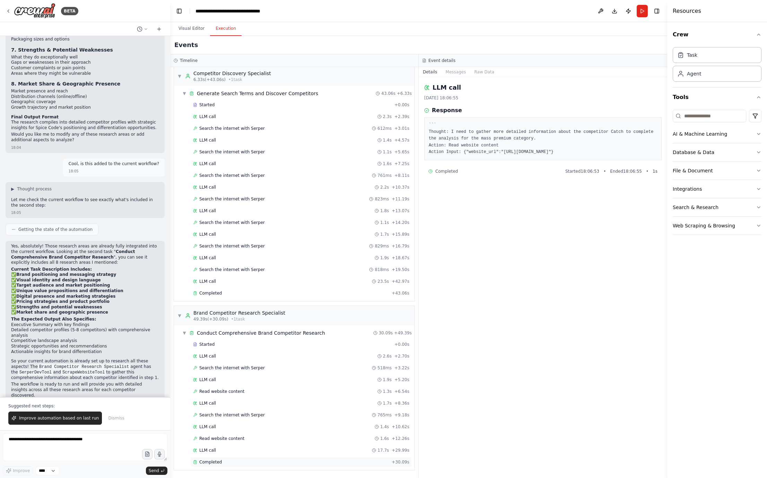
click at [258, 466] on div "Completed + 30.09s" at bounding box center [301, 462] width 221 height 10
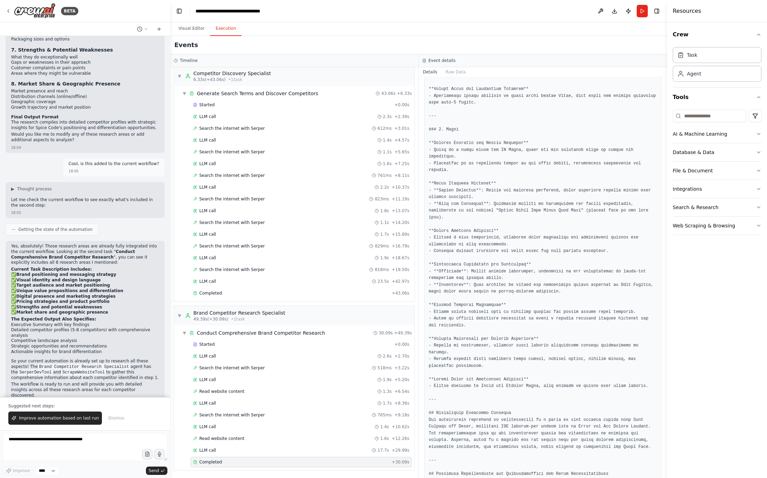
scroll to position [537, 0]
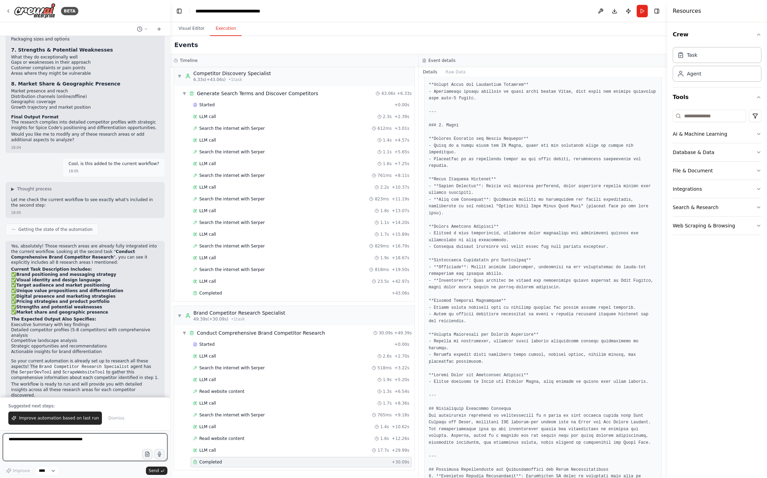
click at [79, 446] on textarea at bounding box center [85, 448] width 165 height 28
click at [74, 451] on textarea "**********" at bounding box center [85, 448] width 165 height 28
click at [65, 451] on textarea "**********" at bounding box center [85, 448] width 165 height 28
click at [120, 451] on textarea "**********" at bounding box center [85, 448] width 165 height 28
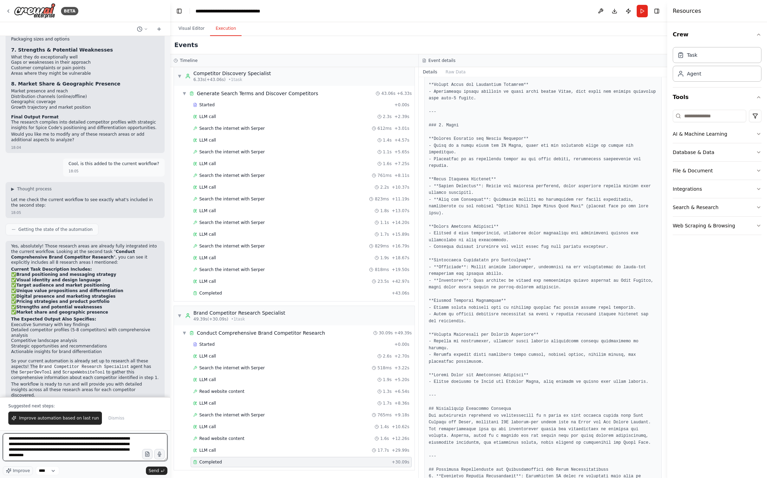
scroll to position [3, 0]
type textarea "**********"
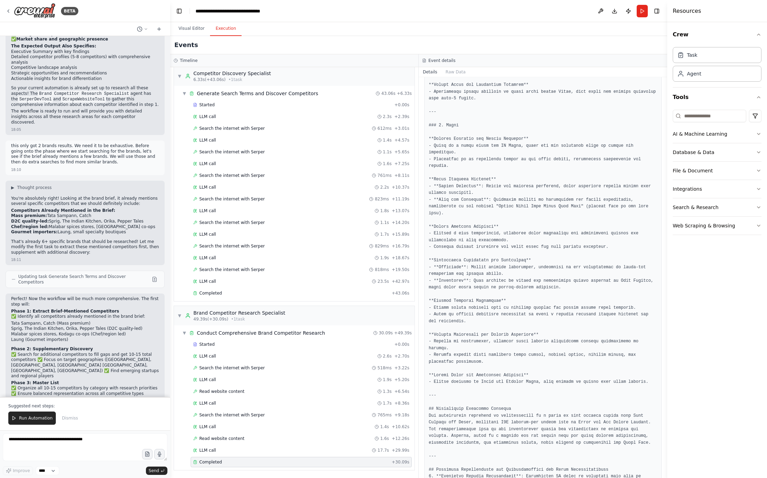
scroll to position [1906, 0]
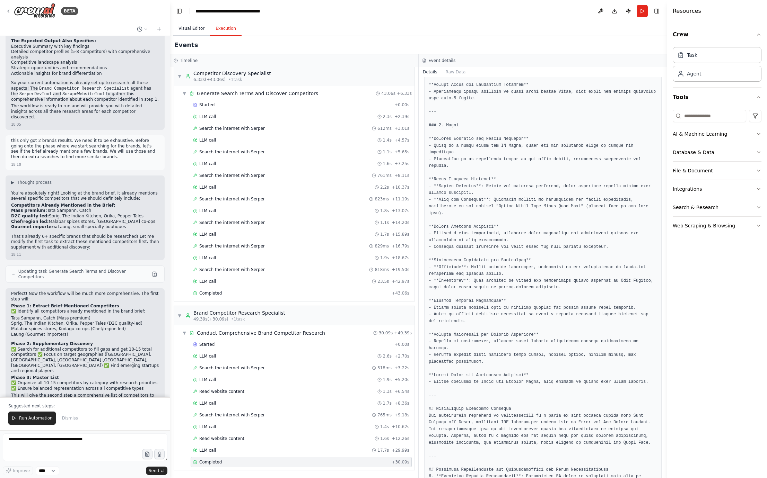
click at [187, 28] on button "Visual Editor" at bounding box center [191, 28] width 37 height 15
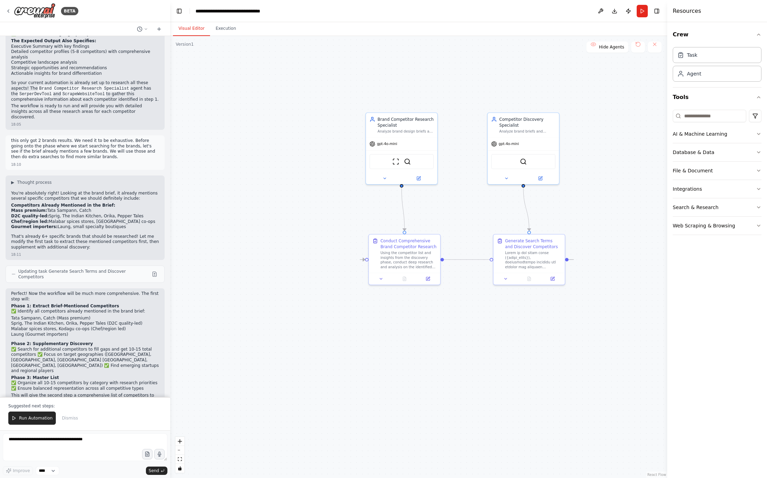
click at [263, 283] on div ".deletable-edge-delete-btn { width: 20px; height: 20px; border: 0px solid #ffff…" at bounding box center [418, 257] width 497 height 442
click at [35, 446] on textarea at bounding box center [85, 448] width 165 height 28
type textarea "**********"
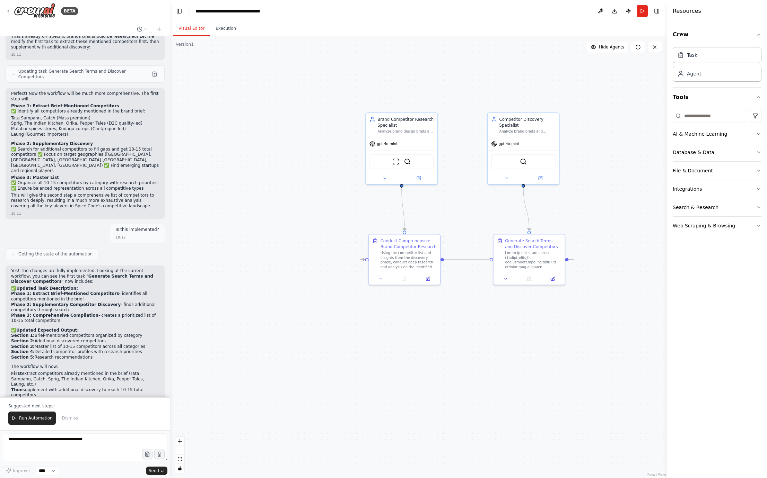
scroll to position [2112, 0]
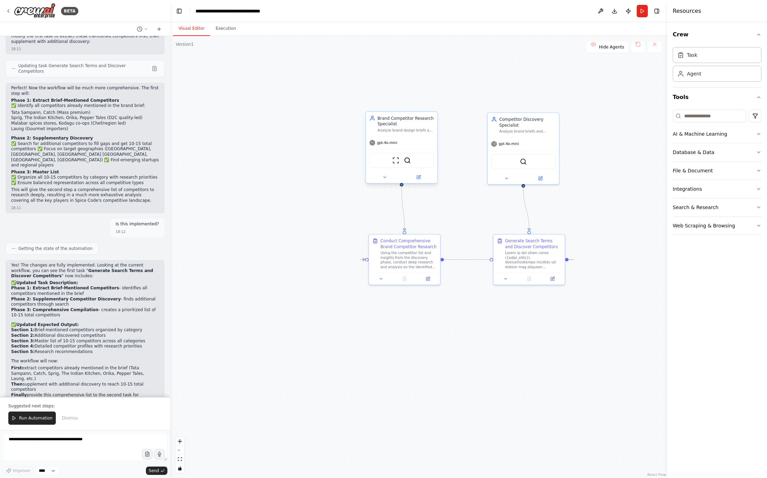
click at [393, 142] on span "gpt-4o-mini" at bounding box center [387, 143] width 20 height 5
click at [412, 119] on div "Brand Competitor Research Specialist" at bounding box center [405, 120] width 56 height 11
click at [410, 132] on div "Analyze brand design briefs and conduct comprehensive competitor research to id…" at bounding box center [405, 130] width 56 height 5
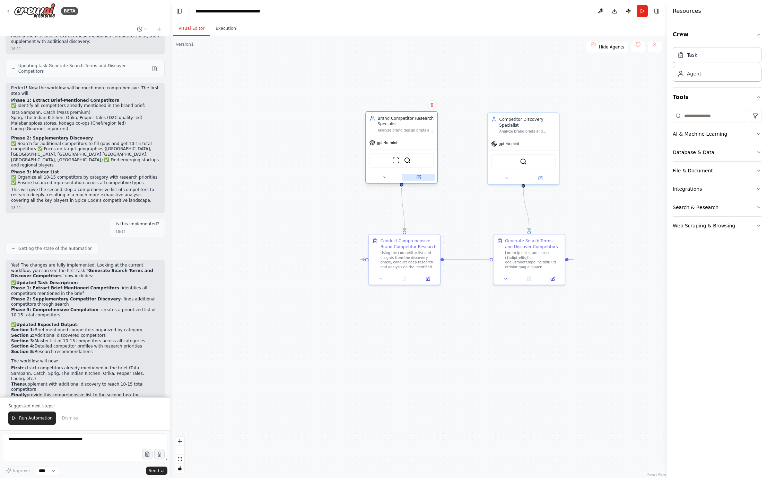
click at [419, 180] on button at bounding box center [418, 177] width 33 height 7
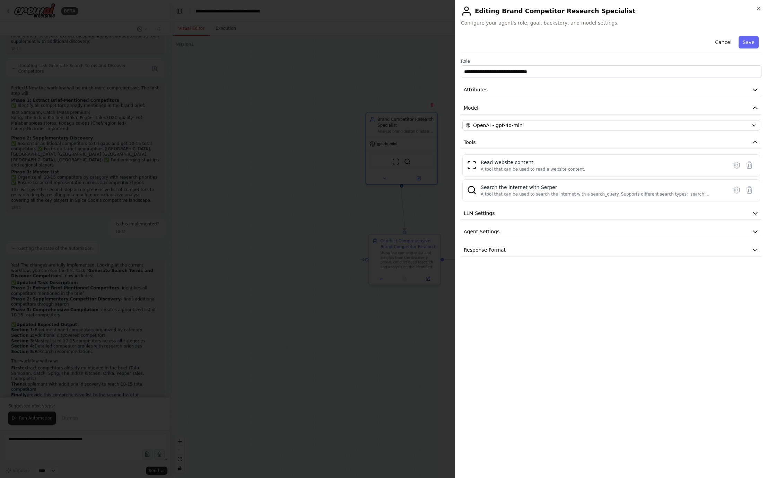
click at [340, 220] on div at bounding box center [383, 239] width 767 height 478
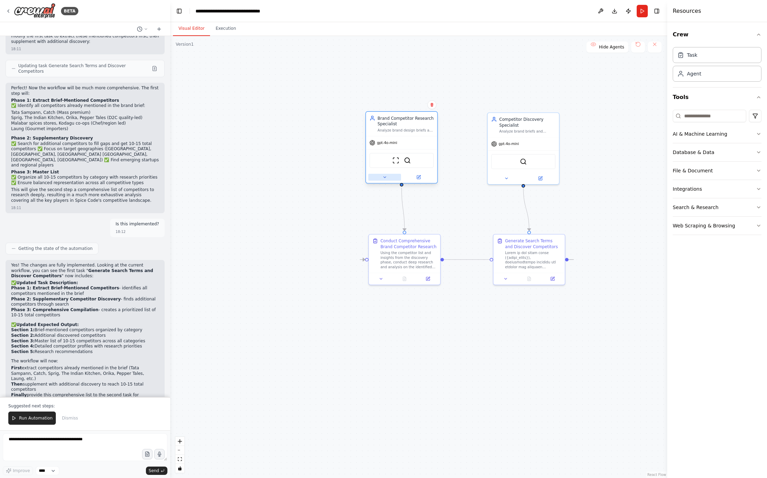
click at [383, 181] on div at bounding box center [401, 177] width 71 height 11
click at [383, 177] on icon at bounding box center [384, 177] width 2 height 1
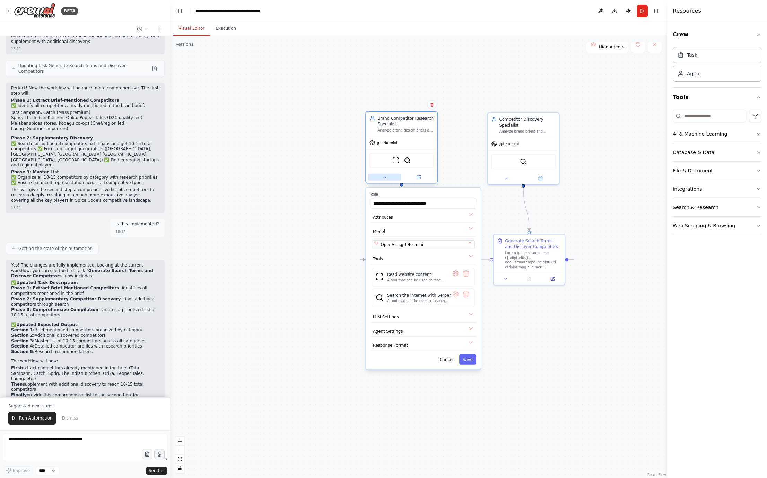
click at [383, 177] on icon at bounding box center [384, 177] width 5 height 5
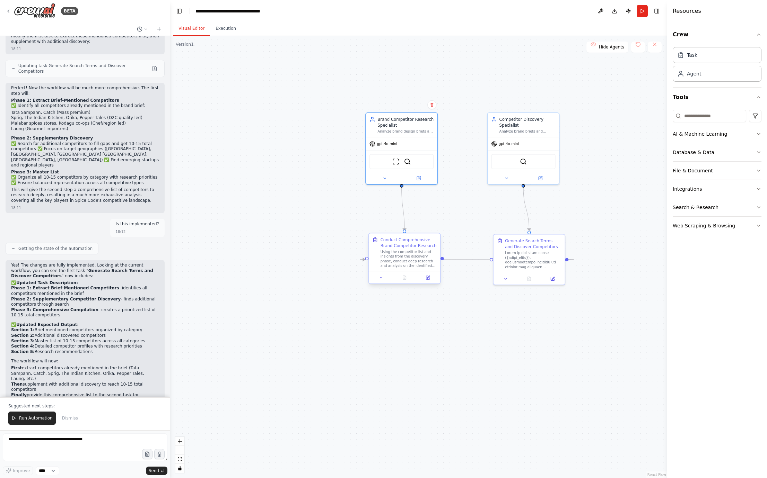
click at [383, 282] on div at bounding box center [404, 278] width 71 height 12
click at [383, 279] on button at bounding box center [381, 277] width 20 height 7
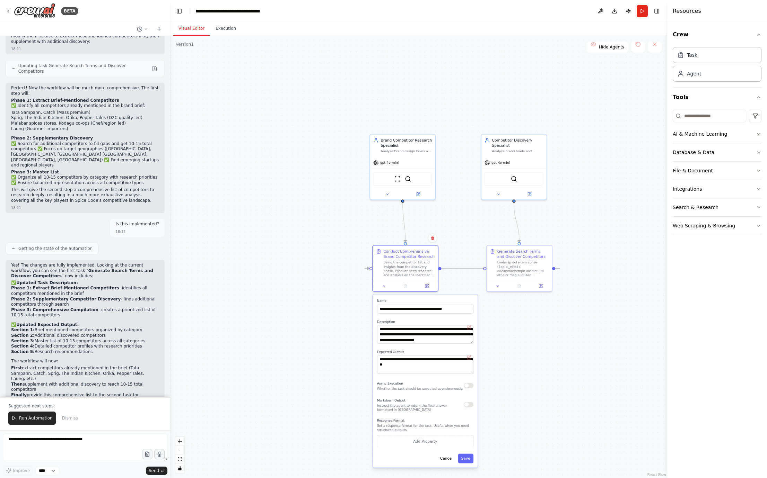
click at [587, 430] on div ".deletable-edge-delete-btn { width: 20px; height: 20px; border: 0px solid #ffff…" at bounding box center [418, 257] width 497 height 442
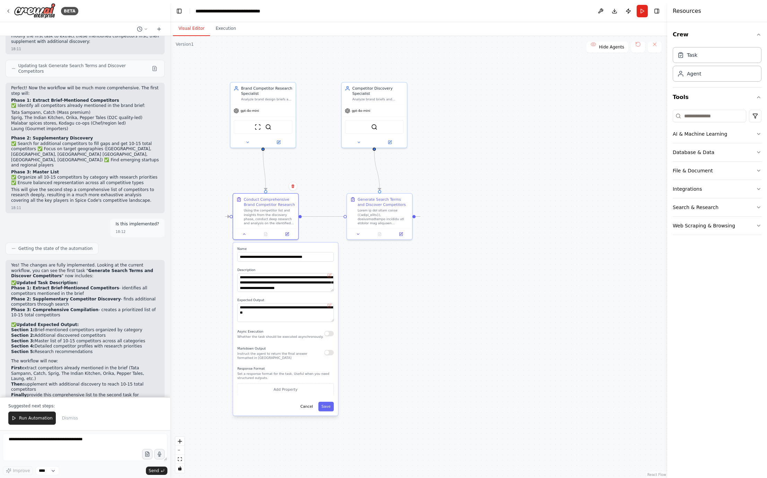
drag, startPoint x: 546, startPoint y: 431, endPoint x: 407, endPoint y: 379, distance: 148.8
click at [407, 379] on div ".deletable-edge-delete-btn { width: 20px; height: 20px; border: 0px solid #ffff…" at bounding box center [418, 257] width 497 height 442
click at [390, 286] on div ".deletable-edge-delete-btn { width: 20px; height: 20px; border: 0px solid #ffff…" at bounding box center [418, 257] width 497 height 442
drag, startPoint x: 393, startPoint y: 225, endPoint x: 389, endPoint y: 229, distance: 5.6
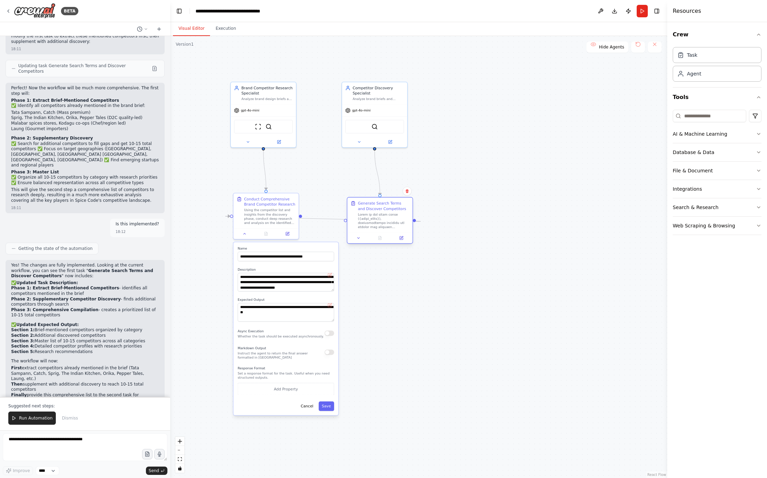
click at [389, 229] on div "Generate Search Terms and Discover Competitors" at bounding box center [379, 215] width 65 height 35
click at [435, 317] on div ".deletable-edge-delete-btn { width: 20px; height: 20px; border: 0px solid #ffff…" at bounding box center [418, 257] width 497 height 442
click at [226, 26] on button "Execution" at bounding box center [226, 28] width 32 height 15
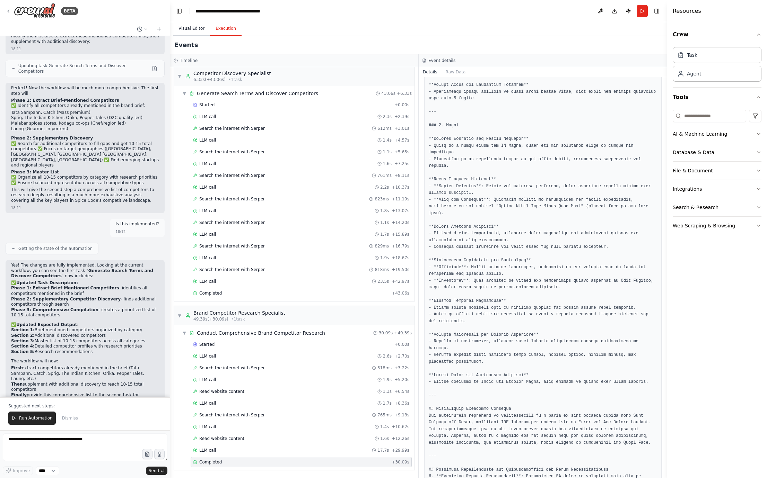
click at [182, 28] on button "Visual Editor" at bounding box center [191, 28] width 37 height 15
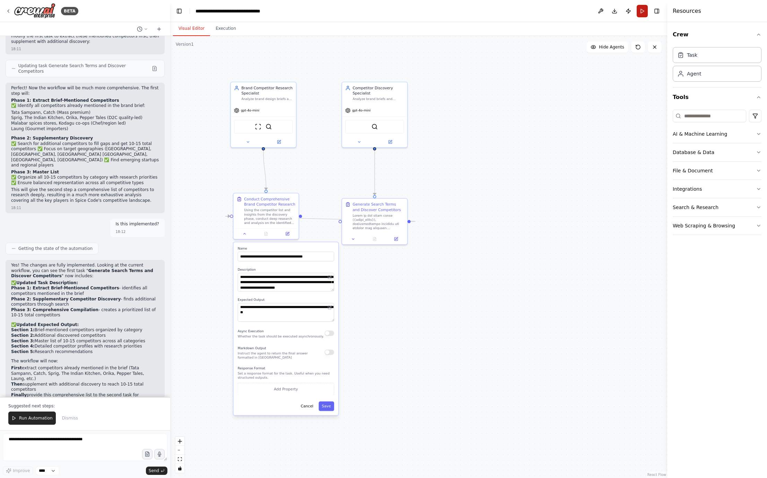
click at [596, 14] on button "Run" at bounding box center [641, 11] width 11 height 12
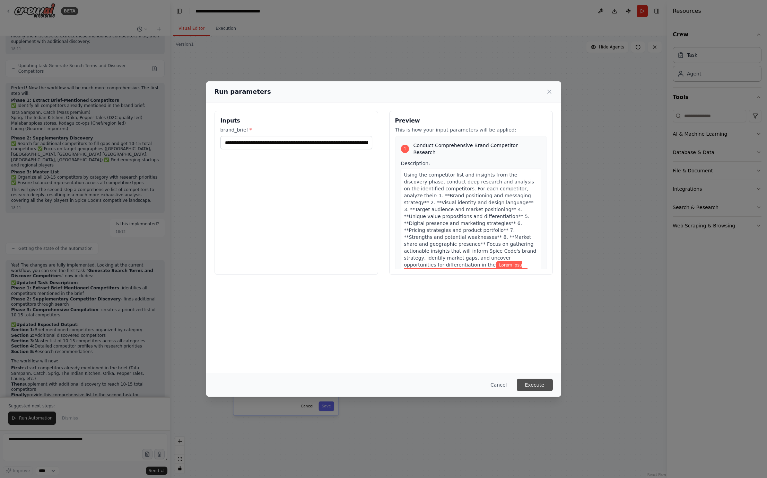
click at [540, 384] on button "Execute" at bounding box center [535, 385] width 36 height 12
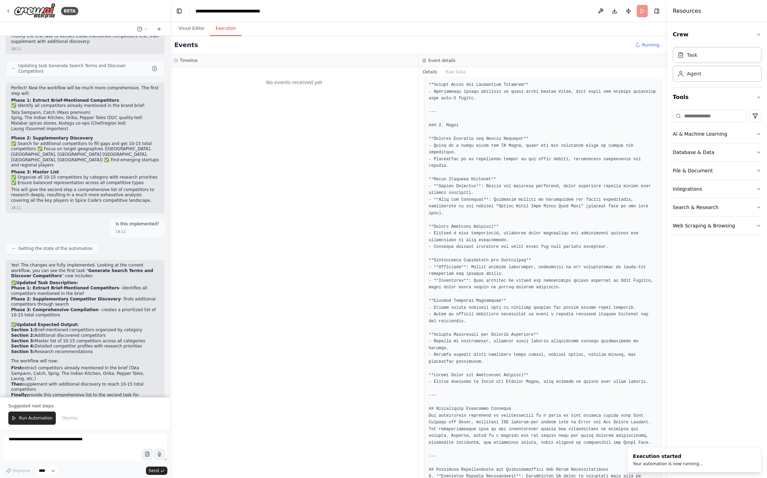
scroll to position [0, 0]
click at [184, 27] on button "Visual Editor" at bounding box center [191, 28] width 37 height 15
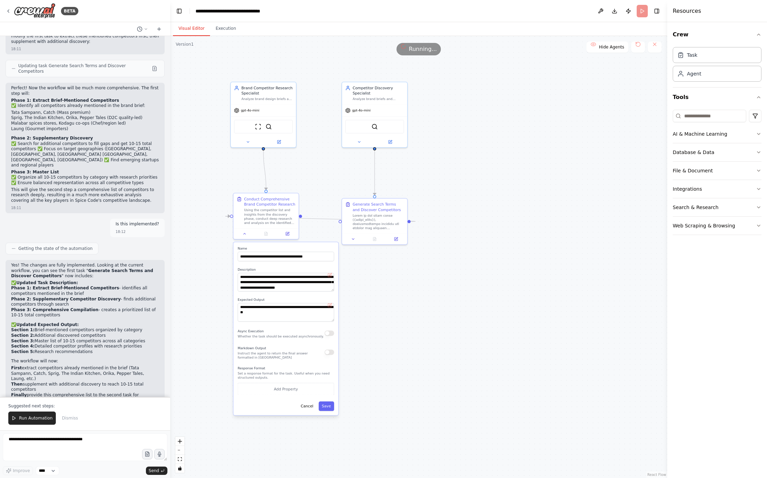
click at [418, 50] on span "Running..." at bounding box center [423, 49] width 28 height 8
click at [408, 51] on div "Running..." at bounding box center [418, 49] width 45 height 12
click at [405, 50] on div "Running..." at bounding box center [418, 49] width 45 height 12
click at [596, 44] on button at bounding box center [655, 47] width 14 height 11
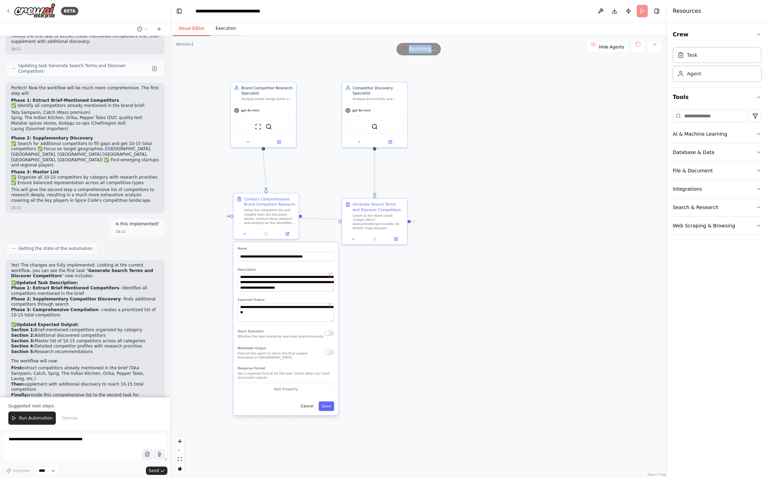
click at [213, 29] on button "Execution" at bounding box center [226, 28] width 32 height 15
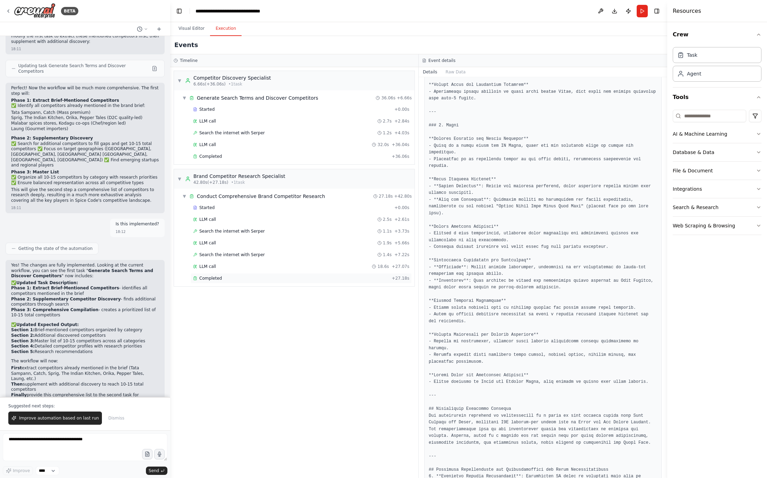
click at [238, 276] on div "Completed" at bounding box center [291, 279] width 196 height 6
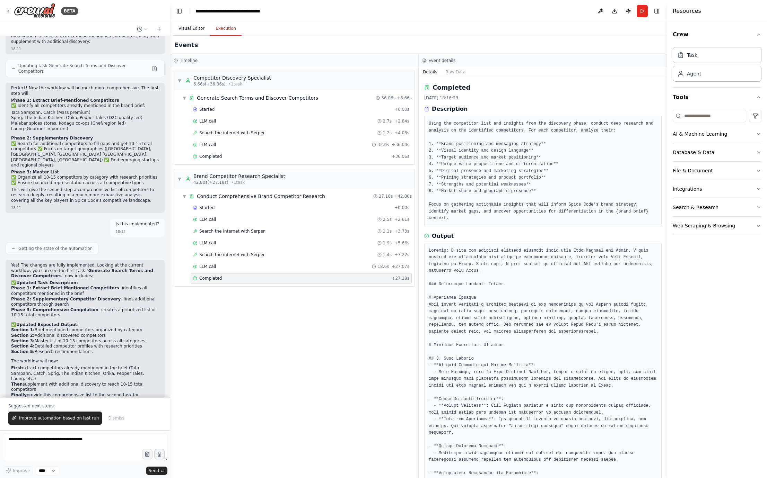
click at [190, 32] on button "Visual Editor" at bounding box center [191, 28] width 37 height 15
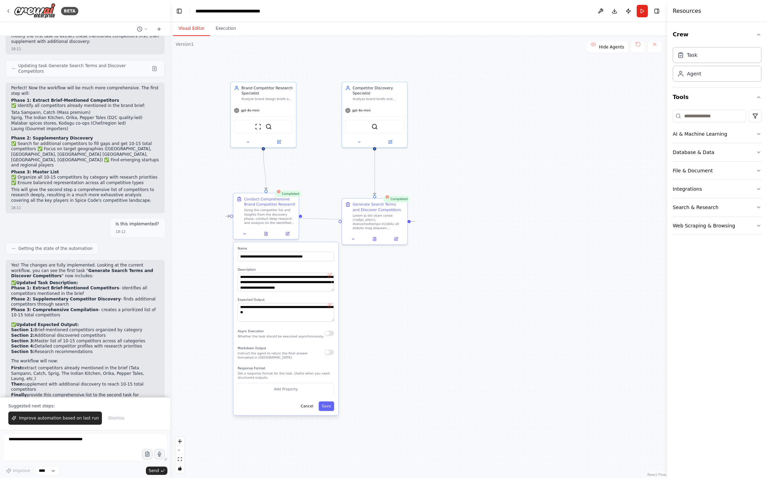
click at [468, 277] on div ".deletable-edge-delete-btn { width: 20px; height: 20px; border: 0px solid #ffff…" at bounding box center [418, 257] width 497 height 442
click at [449, 283] on div ".deletable-edge-delete-btn { width: 20px; height: 20px; border: 0px solid #ffff…" at bounding box center [418, 257] width 497 height 442
click at [310, 406] on button "Cancel" at bounding box center [307, 407] width 19 height 10
click at [388, 213] on div "Generate Search Terms and Discover Competitors" at bounding box center [377, 215] width 51 height 29
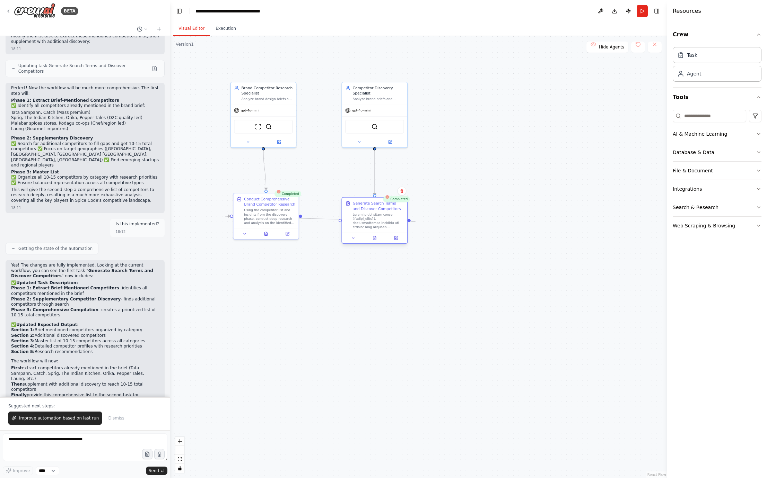
click at [388, 217] on div at bounding box center [377, 220] width 51 height 17
click at [360, 221] on div at bounding box center [377, 220] width 51 height 17
click at [353, 238] on icon at bounding box center [353, 238] width 2 height 1
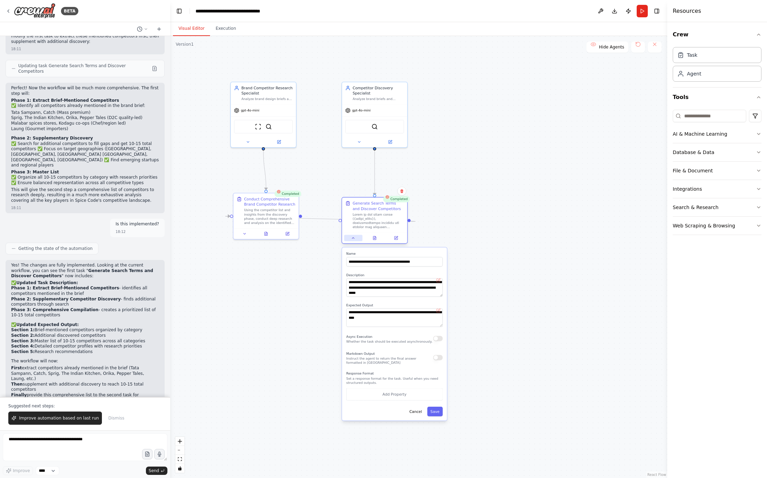
click at [353, 238] on icon at bounding box center [353, 238] width 2 height 1
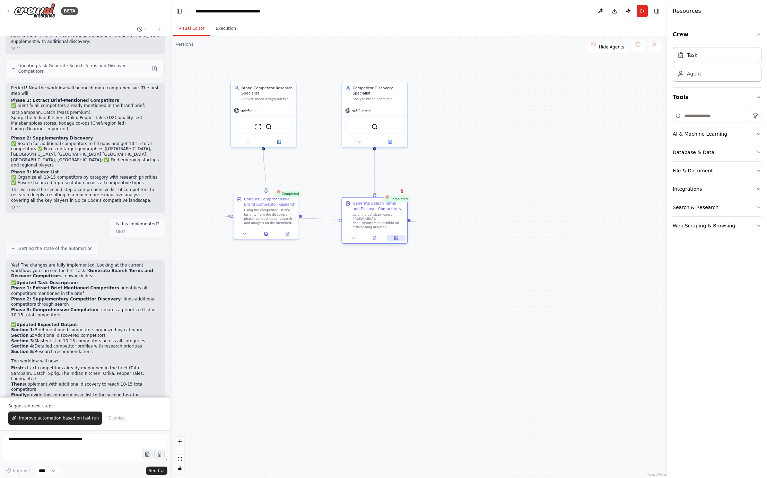
click at [396, 240] on icon at bounding box center [395, 238] width 3 height 3
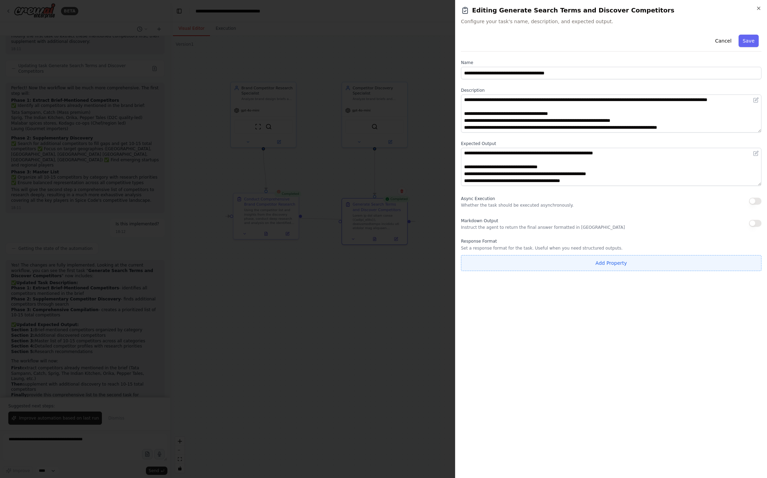
click at [539, 271] on button "Add Property" at bounding box center [611, 263] width 300 height 16
click at [596, 262] on icon "button" at bounding box center [755, 261] width 3 height 3
click at [580, 298] on div "**********" at bounding box center [611, 252] width 300 height 441
click at [270, 220] on div at bounding box center [383, 239] width 767 height 478
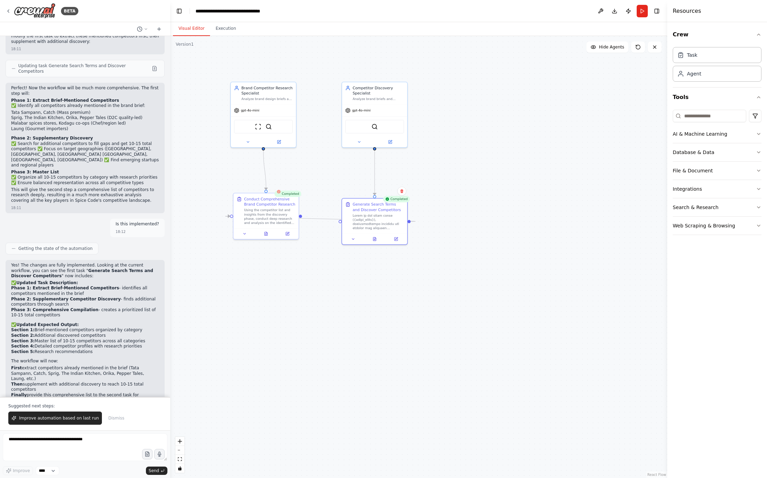
click at [270, 220] on div "Using the competitor list and insights from the discovery phase, conduct deep r…" at bounding box center [269, 216] width 51 height 17
click at [286, 232] on icon at bounding box center [287, 232] width 3 height 3
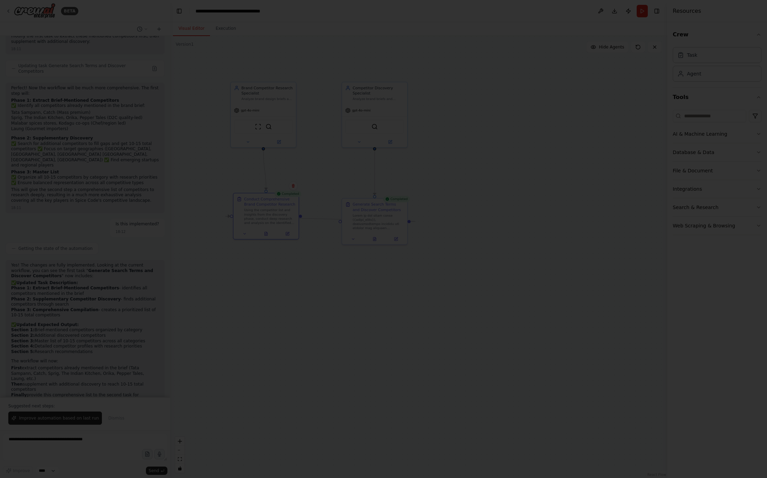
click at [345, 262] on div at bounding box center [383, 239] width 767 height 478
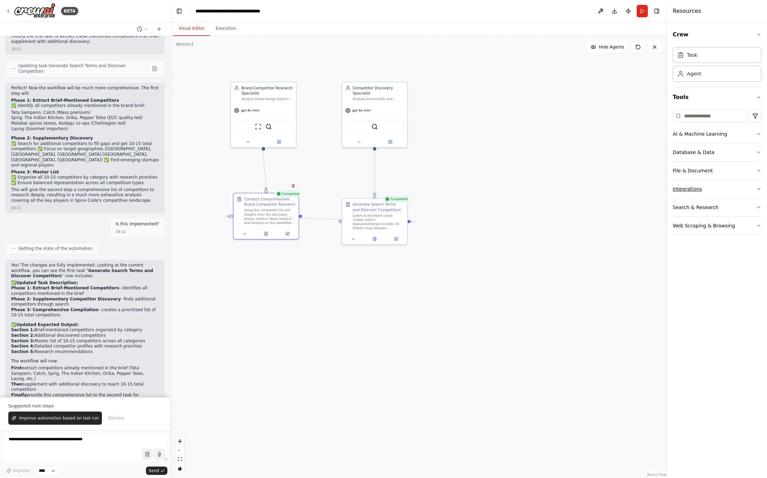
click at [596, 188] on div "Integrations" at bounding box center [687, 189] width 29 height 7
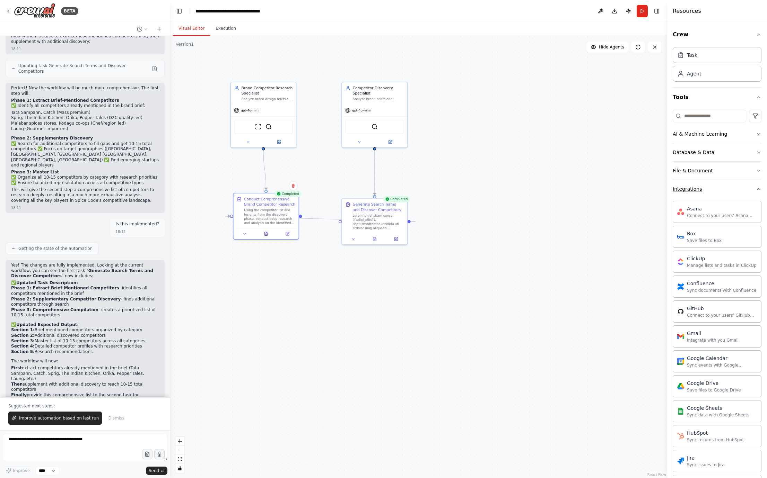
click at [596, 188] on div "Integrations" at bounding box center [687, 189] width 29 height 7
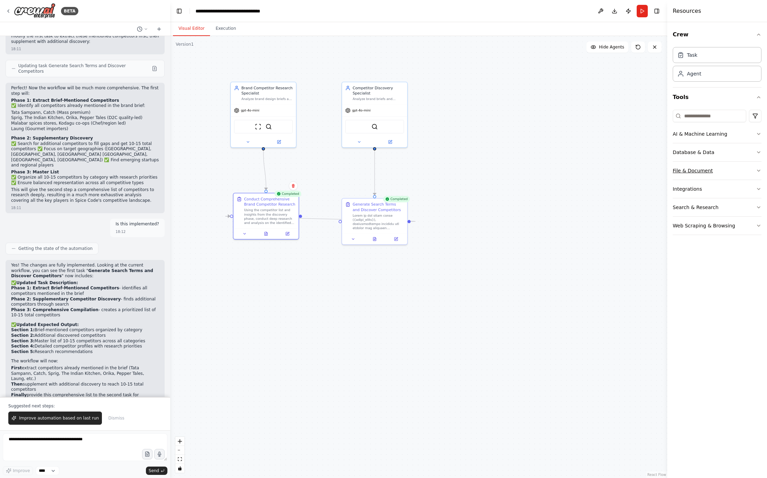
click at [596, 173] on div "File & Document" at bounding box center [693, 170] width 40 height 7
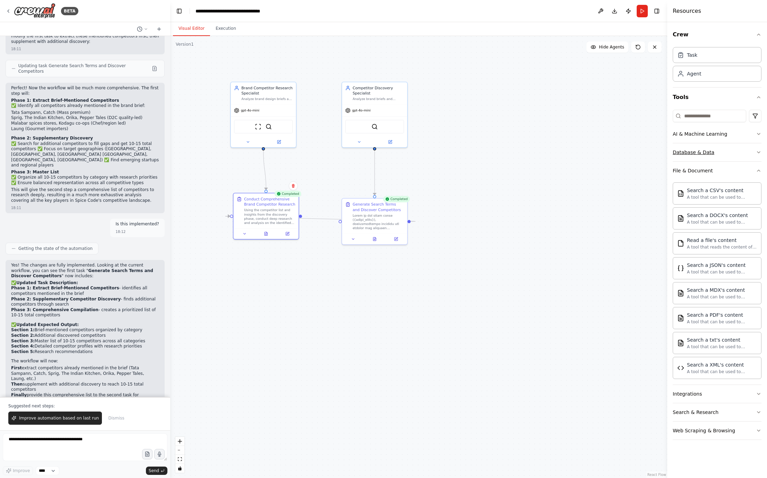
click at [596, 150] on div "Database & Data" at bounding box center [694, 152] width 42 height 7
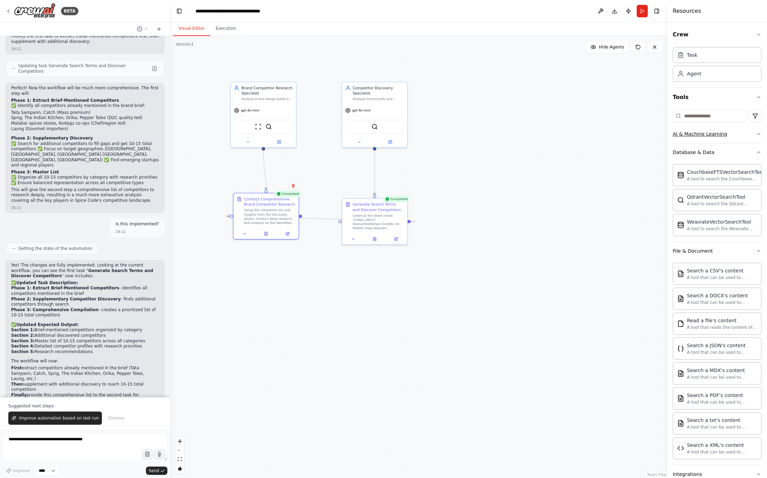
click at [596, 135] on div "AI & Machine Learning" at bounding box center [700, 134] width 54 height 7
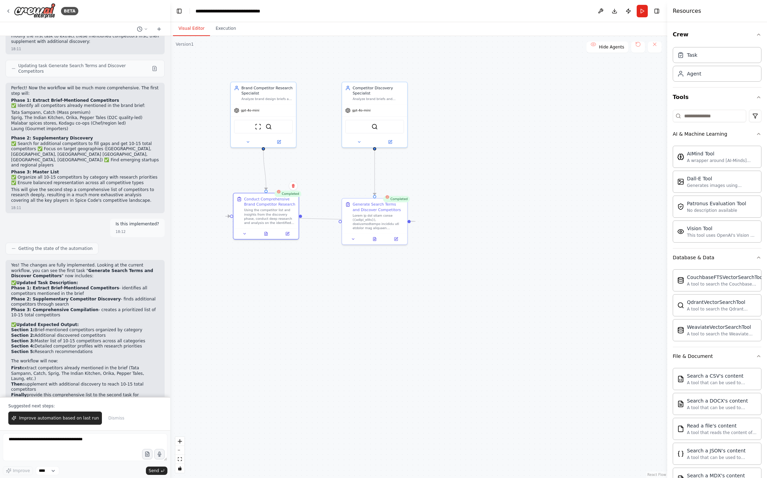
click at [539, 205] on div ".deletable-edge-delete-btn { width: 20px; height: 20px; border: 0px solid #ffff…" at bounding box center [418, 257] width 497 height 442
click at [319, 141] on div ".deletable-edge-delete-btn { width: 20px; height: 20px; border: 0px solid #ffff…" at bounding box center [418, 257] width 497 height 442
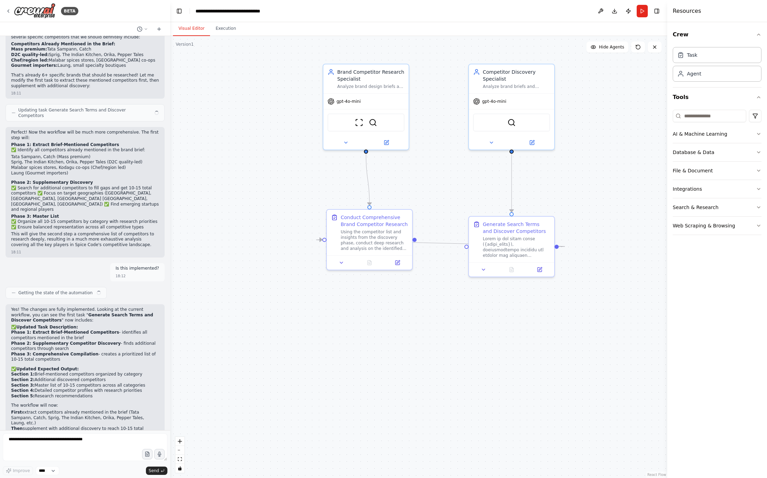
scroll to position [2073, 0]
